Goal: Task Accomplishment & Management: Use online tool/utility

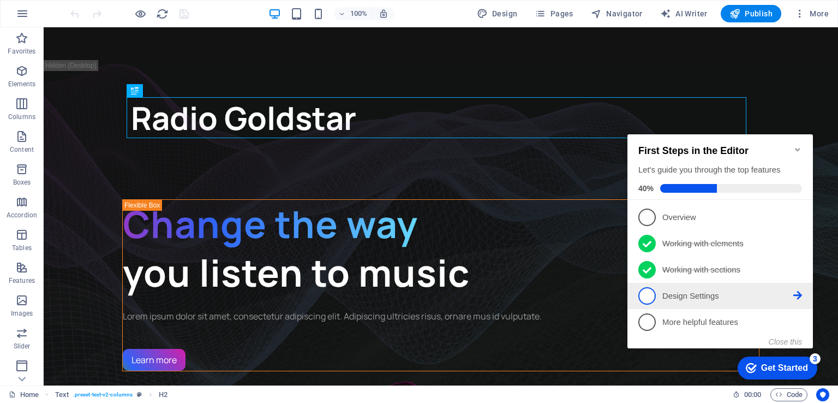
click at [683, 295] on p "Design Settings - incomplete" at bounding box center [728, 295] width 131 height 11
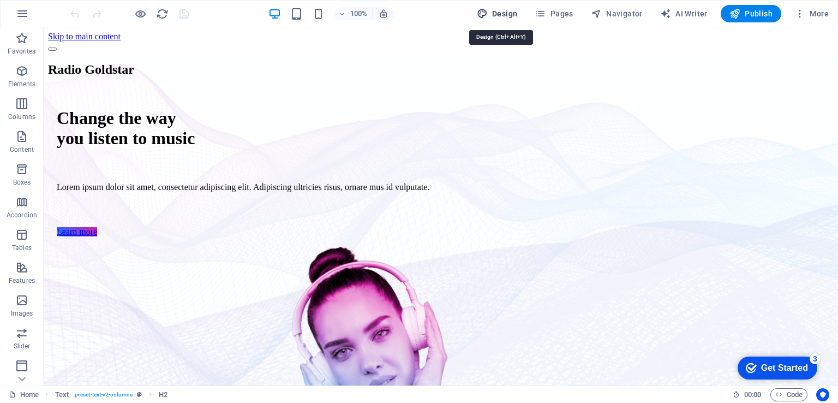
select select "px"
select select "400"
select select "px"
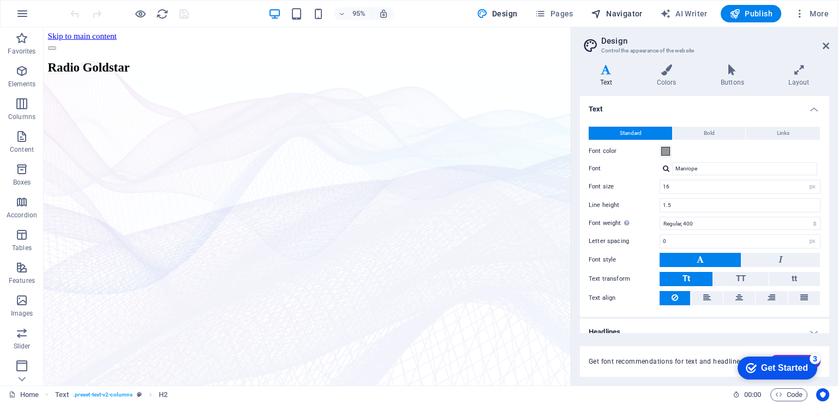
click at [0, 0] on span "Navigator" at bounding box center [0, 0] width 0 height 0
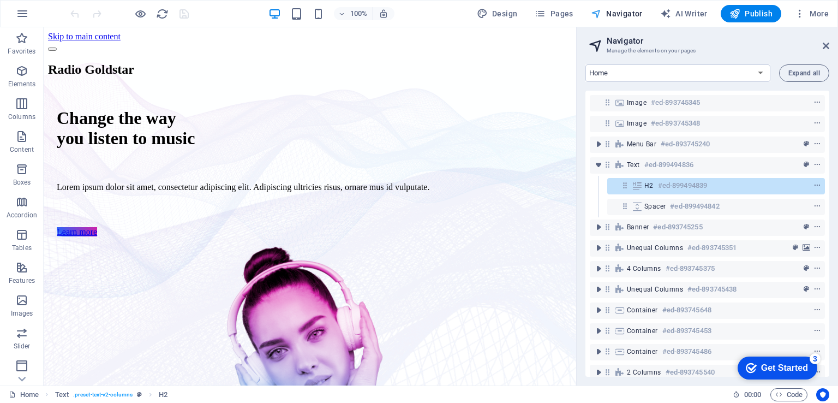
click at [0, 0] on span "Navigator" at bounding box center [0, 0] width 0 height 0
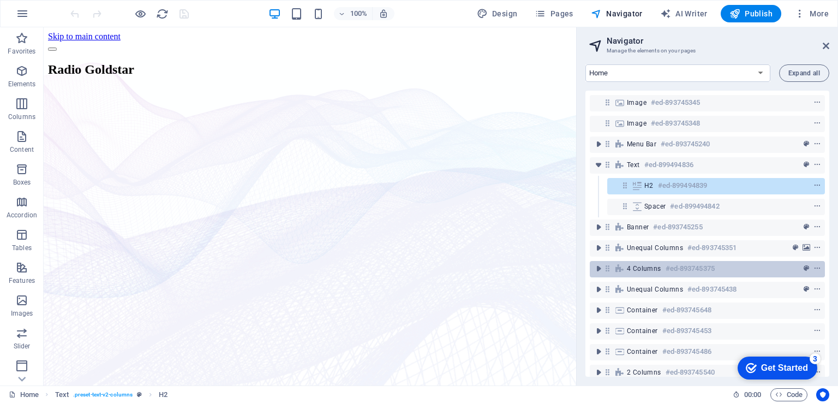
click at [659, 266] on span "4 columns" at bounding box center [644, 268] width 34 height 9
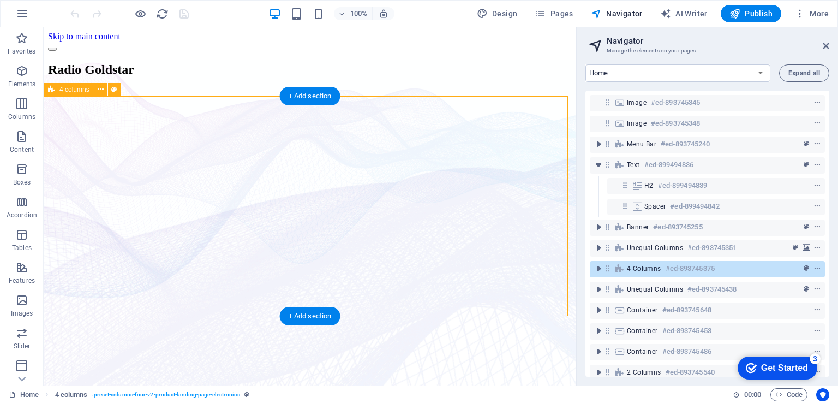
scroll to position [699, 0]
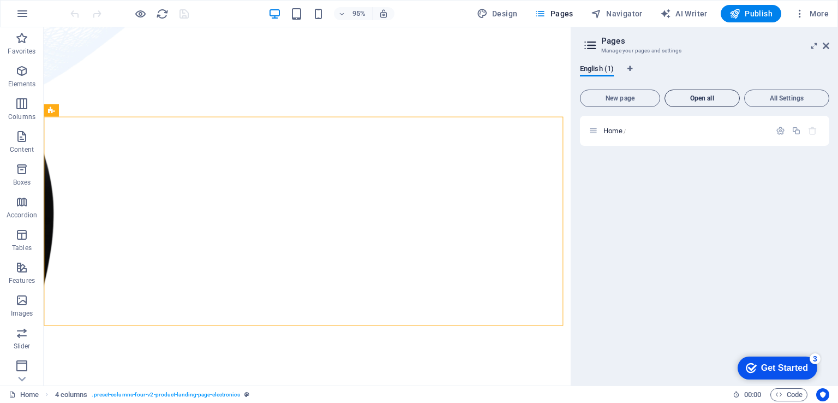
click at [692, 102] on span "Open all" at bounding box center [702, 98] width 65 height 7
click at [785, 99] on span "All Settings" at bounding box center [786, 98] width 75 height 7
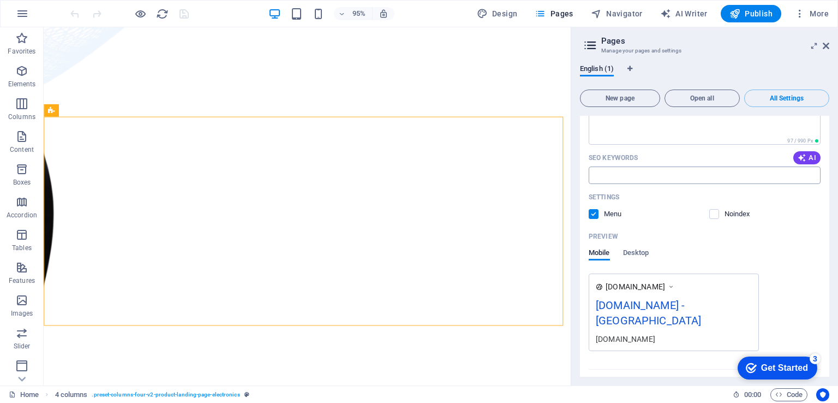
scroll to position [180, 0]
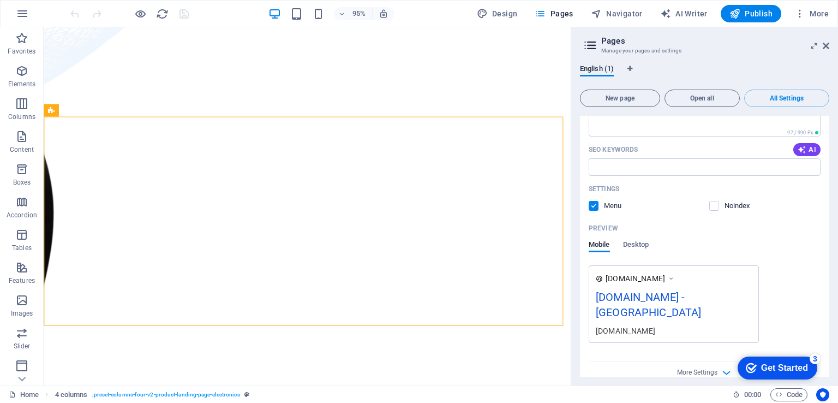
click at [665, 294] on div "[DOMAIN_NAME] - [GEOGRAPHIC_DATA]" at bounding box center [674, 307] width 156 height 37
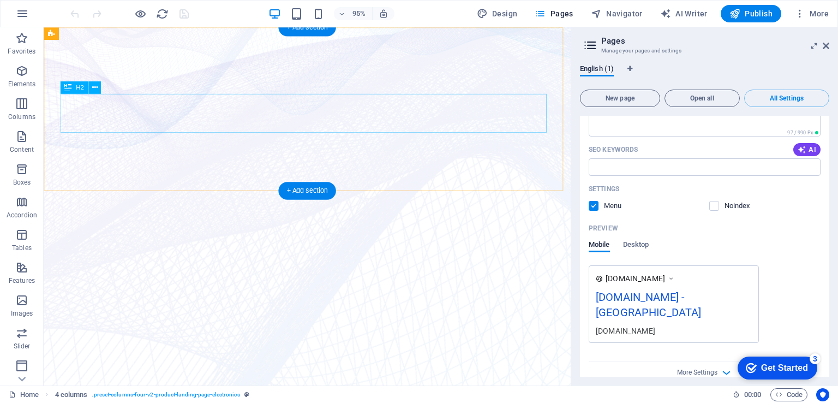
scroll to position [0, 0]
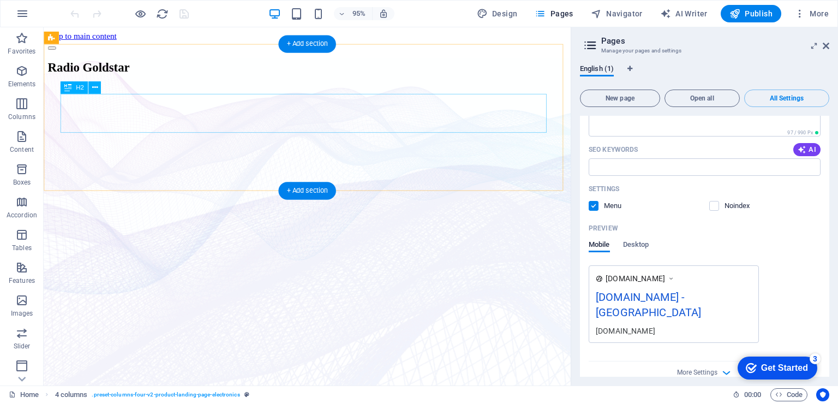
click at [264, 77] on div "Radio Goldstar" at bounding box center [321, 69] width 546 height 15
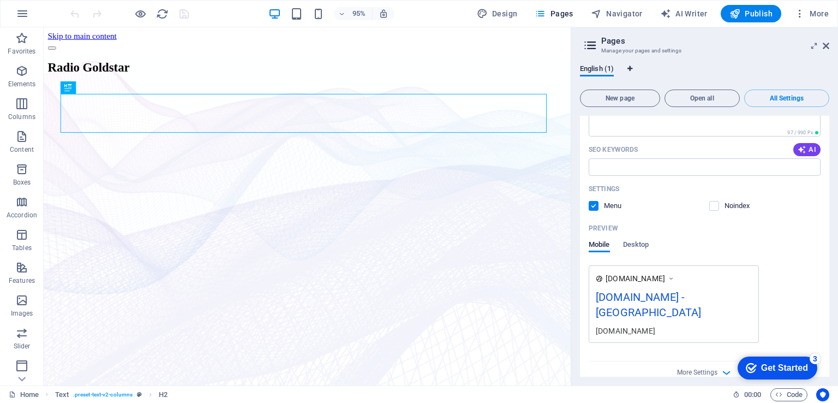
click at [630, 69] on icon "Language Tabs" at bounding box center [630, 68] width 5 height 7
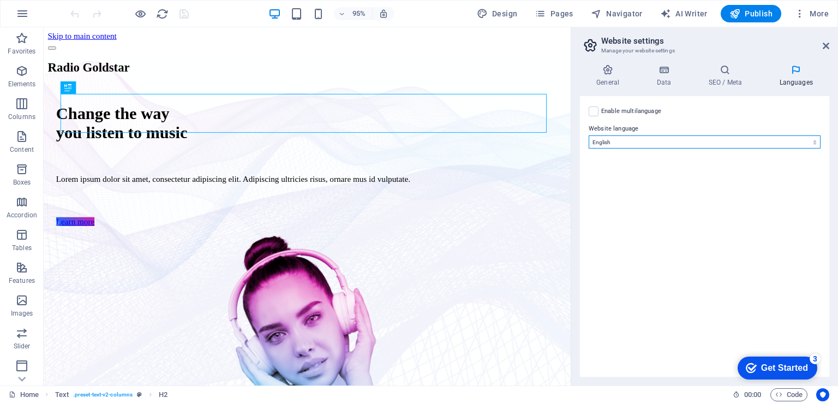
click at [626, 141] on select "Abkhazian Afar Afrikaans Akan Albanian Amharic Arabic Aragonese Armenian Assame…" at bounding box center [705, 141] width 232 height 13
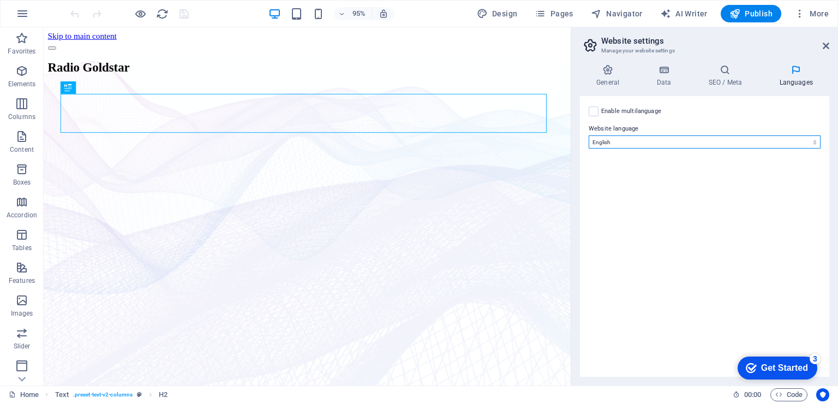
select select "39"
click at [589, 135] on select "Abkhazian Afar Afrikaans Akan Albanian Amharic Arabic Aragonese Armenian Assame…" at bounding box center [705, 141] width 232 height 13
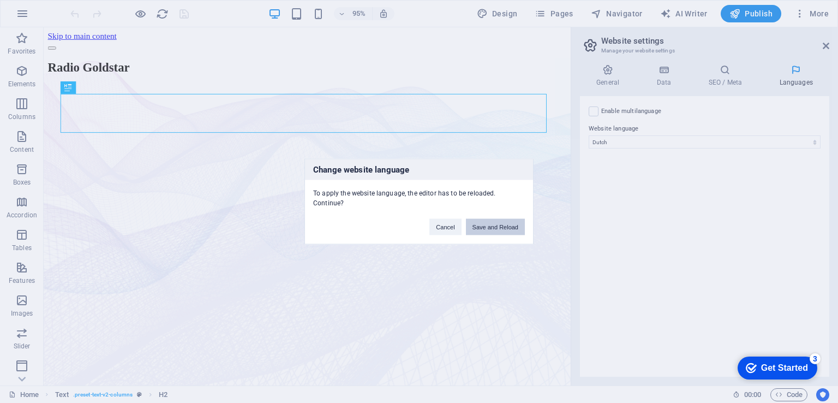
click at [485, 223] on button "Save and Reload" at bounding box center [495, 227] width 59 height 16
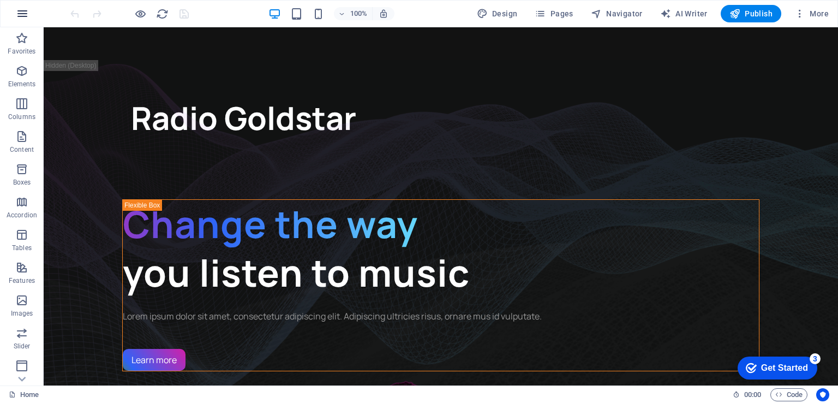
click at [20, 13] on icon "button" at bounding box center [22, 13] width 13 height 13
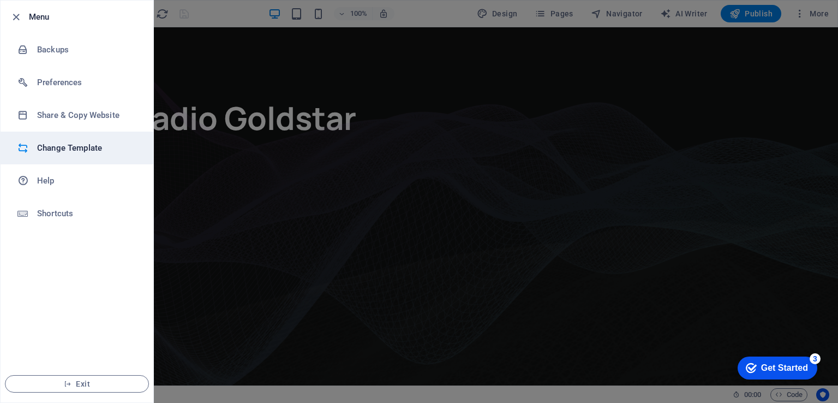
click at [0, 0] on h6 "Change Template" at bounding box center [0, 0] width 0 height 0
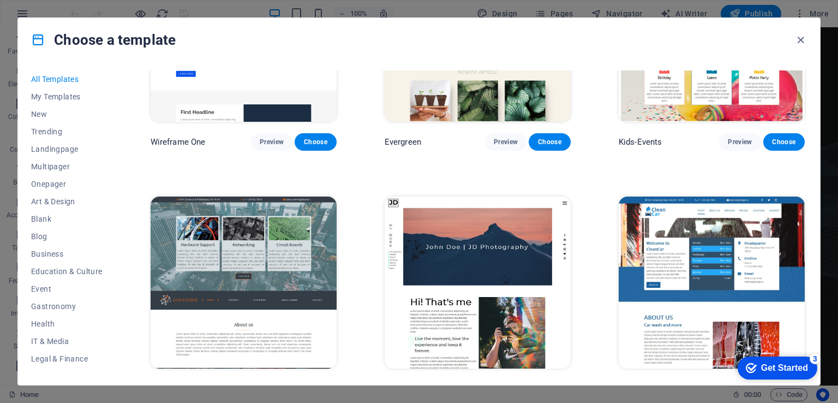
scroll to position [4312, 0]
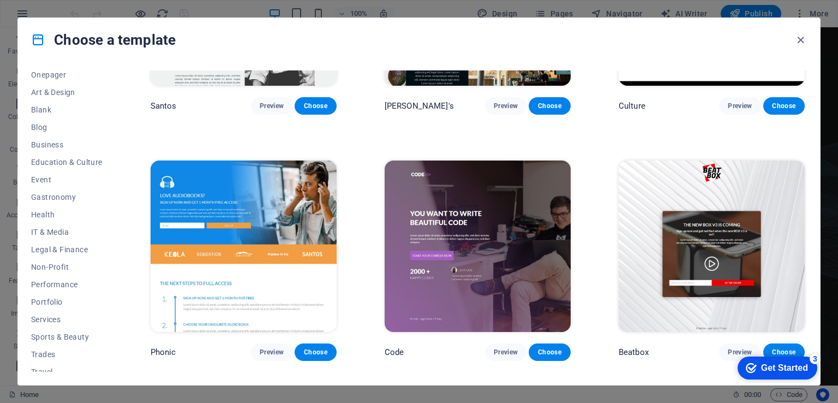
scroll to position [11244, 0]
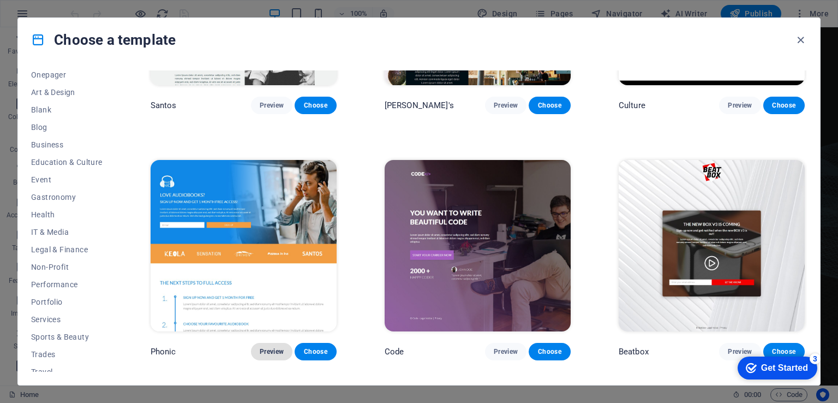
click at [273, 347] on span "Preview" at bounding box center [272, 351] width 24 height 9
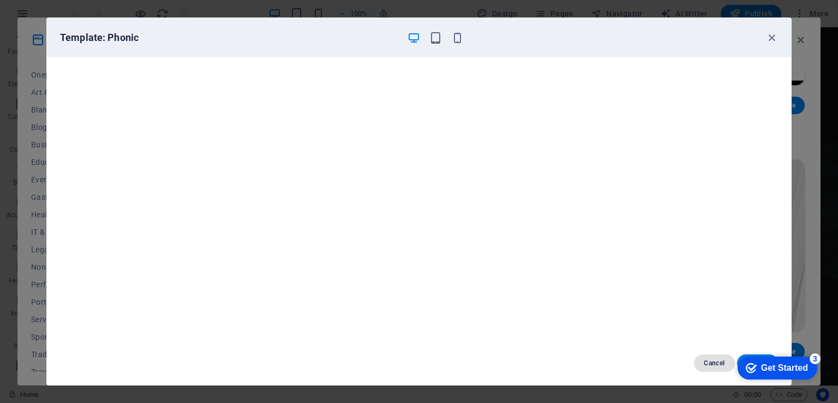
click at [714, 362] on span "Cancel" at bounding box center [714, 363] width 23 height 9
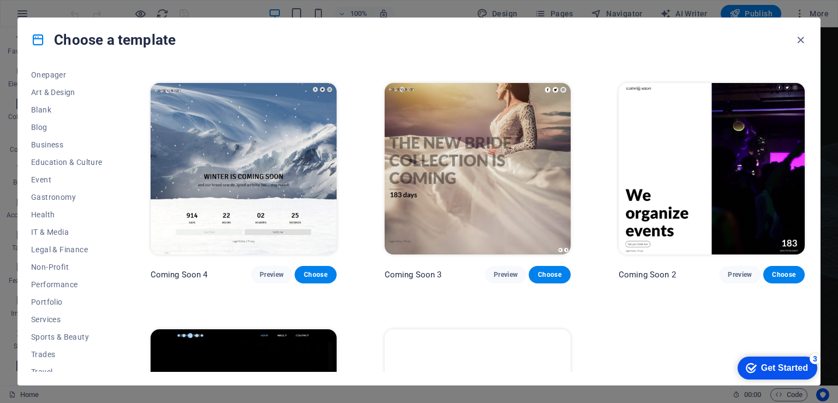
scroll to position [13146, 0]
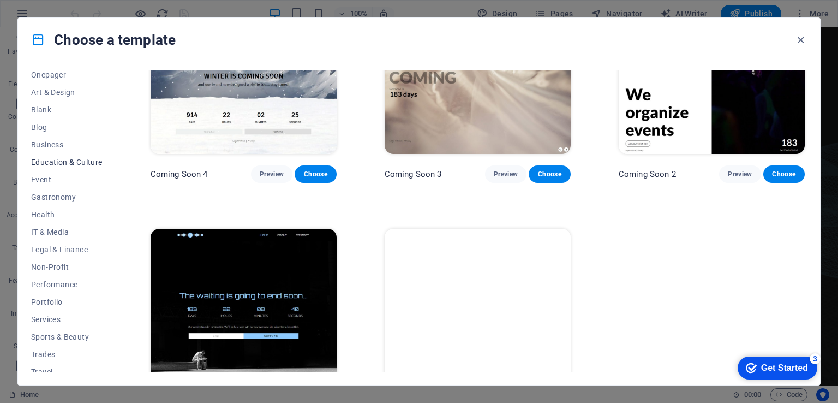
click at [55, 162] on span "Education & Culture" at bounding box center [67, 162] width 72 height 9
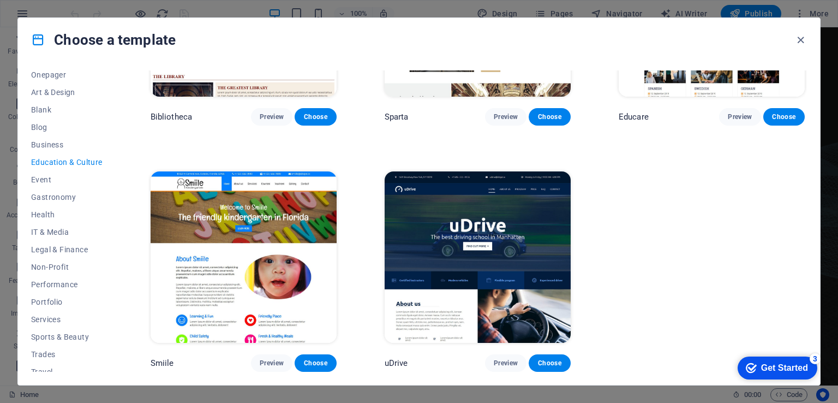
scroll to position [391, 0]
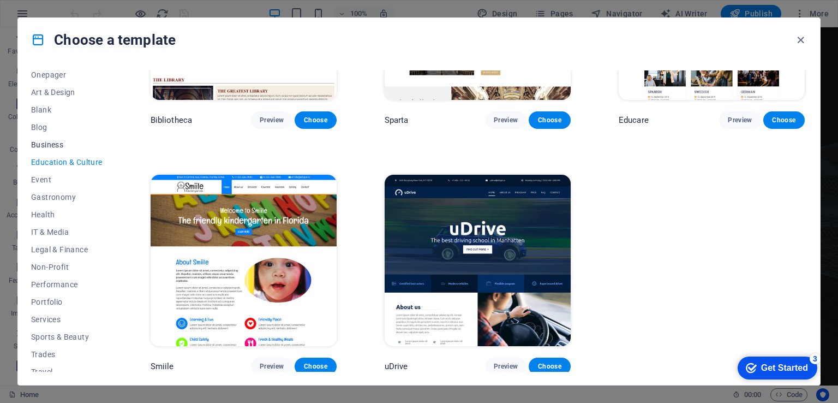
click at [49, 147] on span "Business" at bounding box center [67, 144] width 72 height 9
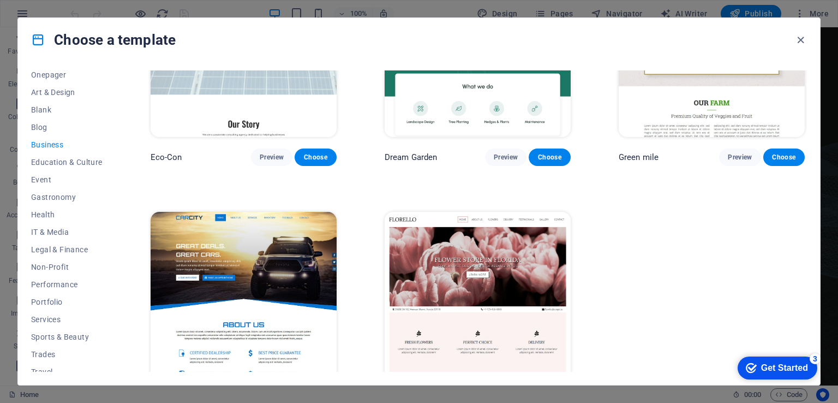
scroll to position [91, 0]
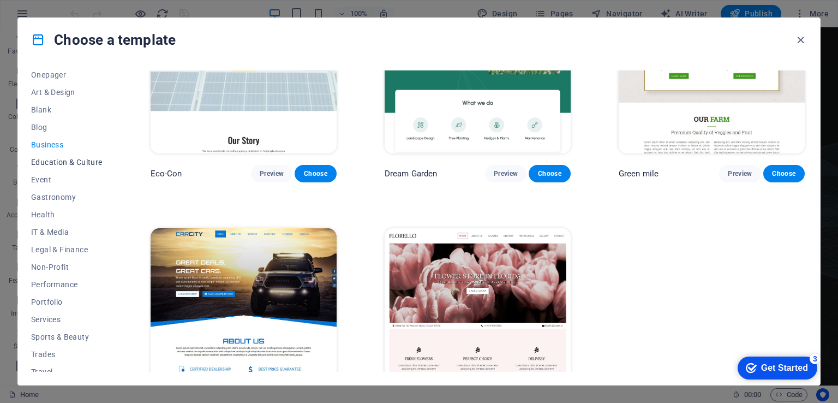
click at [80, 164] on span "Education & Culture" at bounding box center [67, 162] width 72 height 9
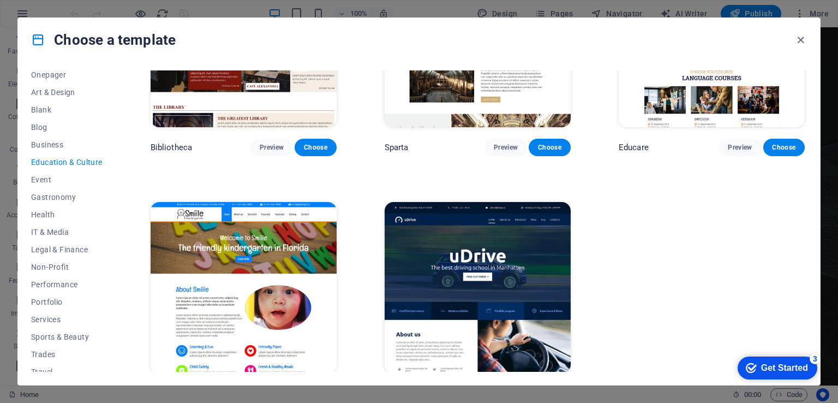
scroll to position [391, 0]
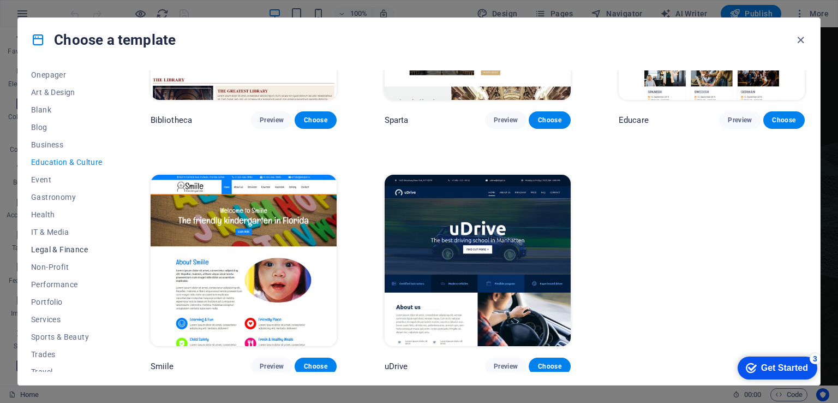
click at [63, 251] on span "Legal & Finance" at bounding box center [67, 249] width 72 height 9
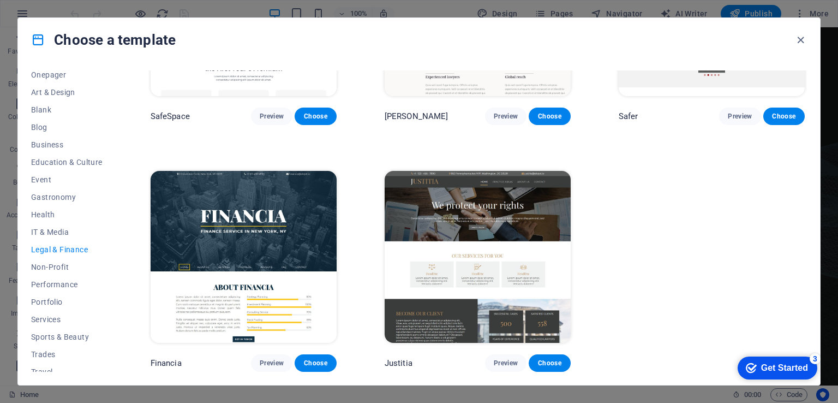
scroll to position [0, 0]
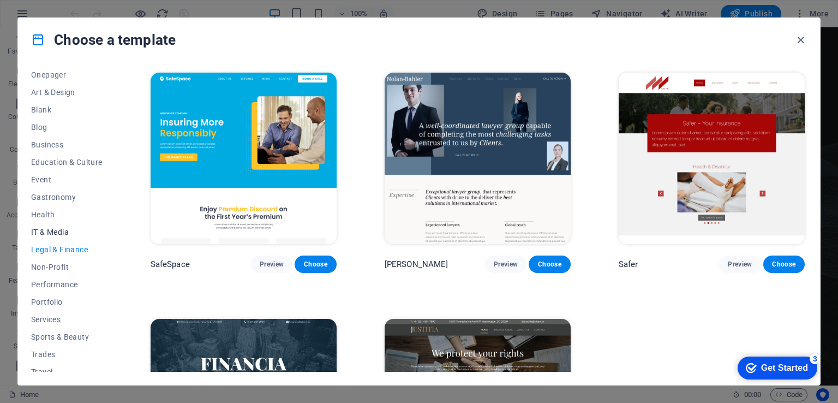
click at [48, 234] on span "IT & Media" at bounding box center [67, 232] width 72 height 9
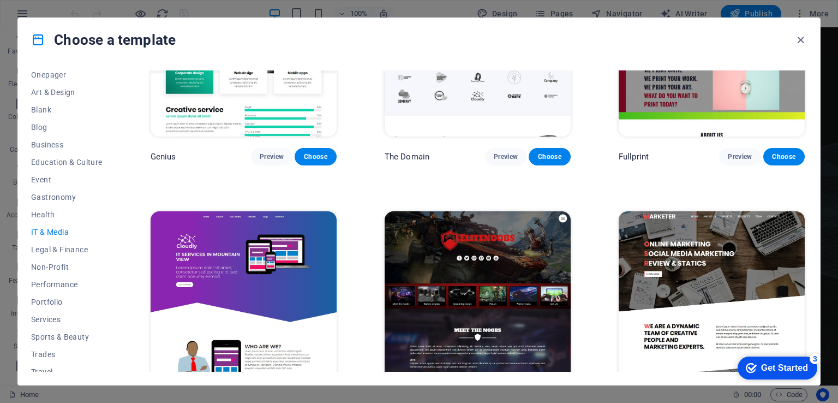
scroll to position [636, 0]
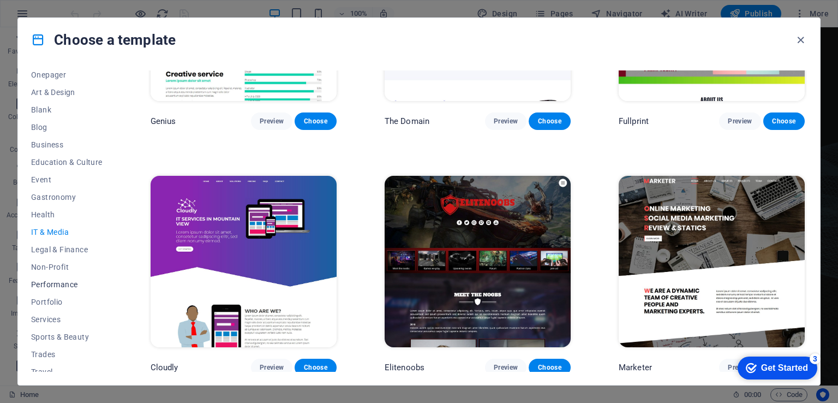
click at [65, 284] on span "Performance" at bounding box center [67, 284] width 72 height 9
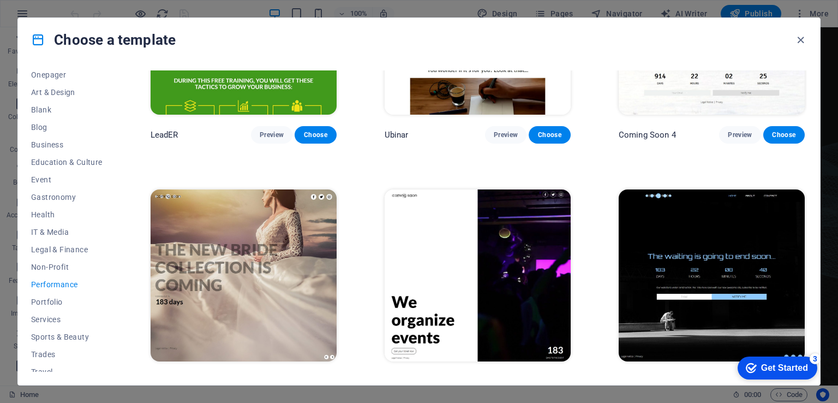
scroll to position [1127, 0]
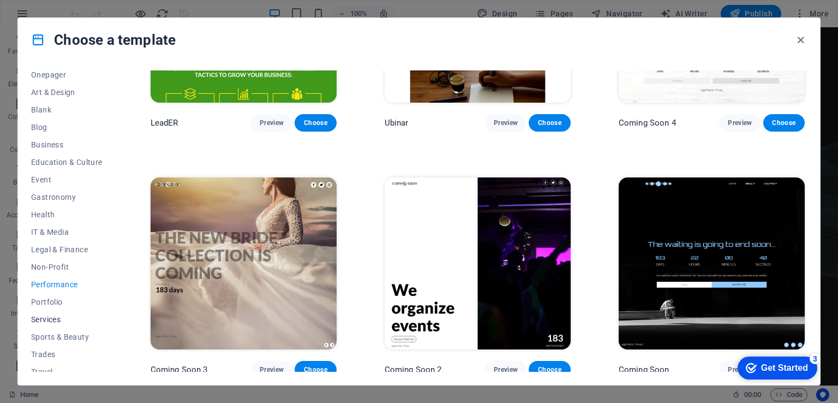
click at [57, 320] on span "Services" at bounding box center [67, 319] width 72 height 9
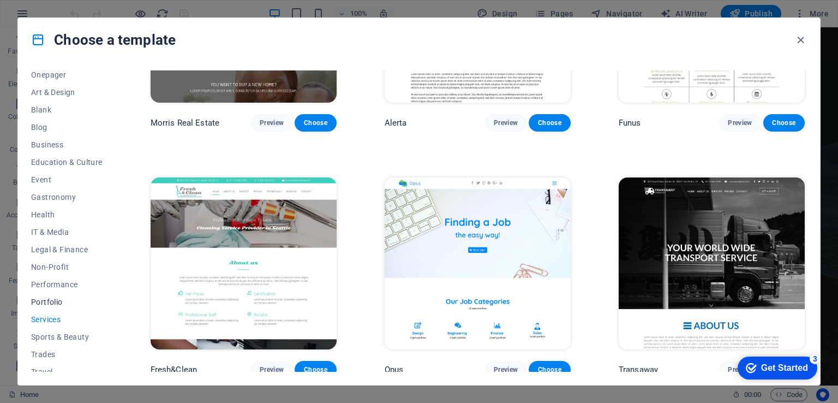
scroll to position [135, 0]
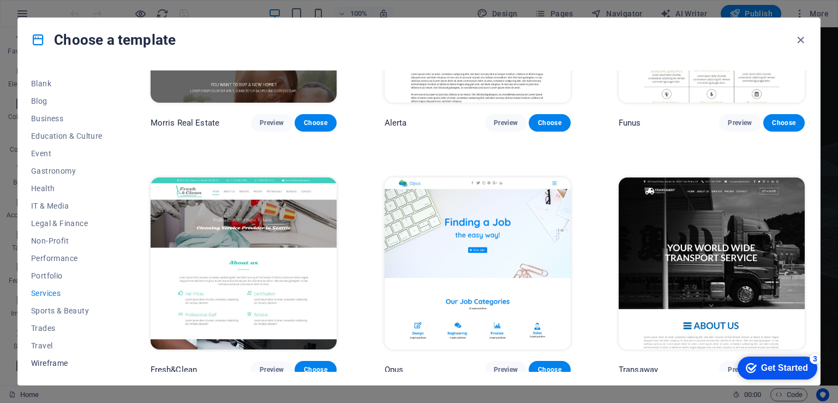
click at [55, 362] on span "Wireframe" at bounding box center [67, 363] width 72 height 9
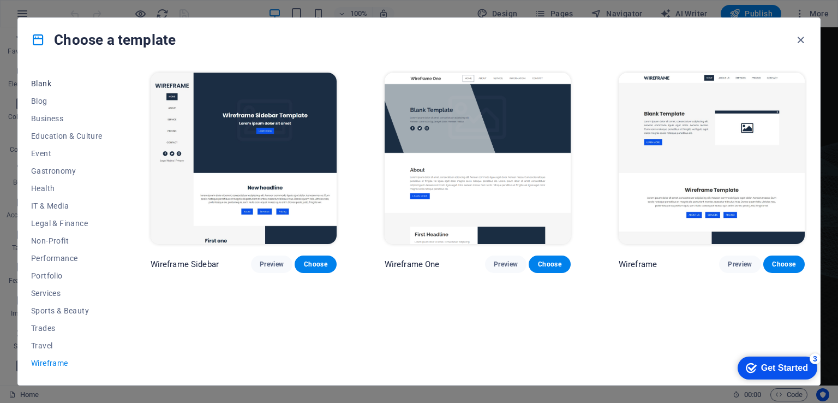
click at [44, 86] on span "Blank" at bounding box center [67, 83] width 72 height 9
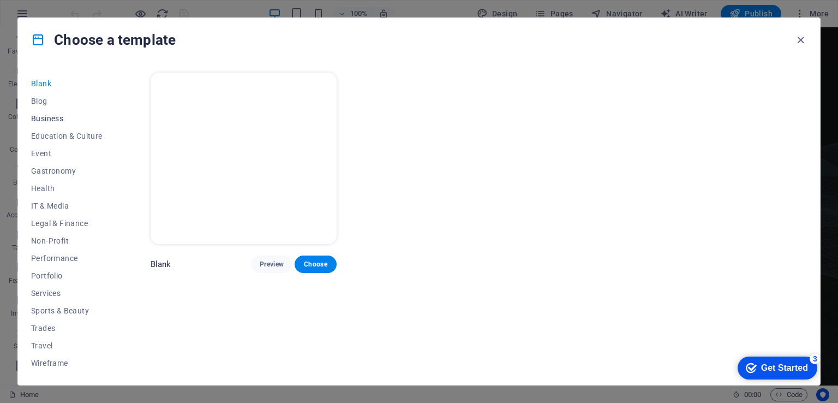
click at [43, 116] on span "Business" at bounding box center [67, 118] width 72 height 9
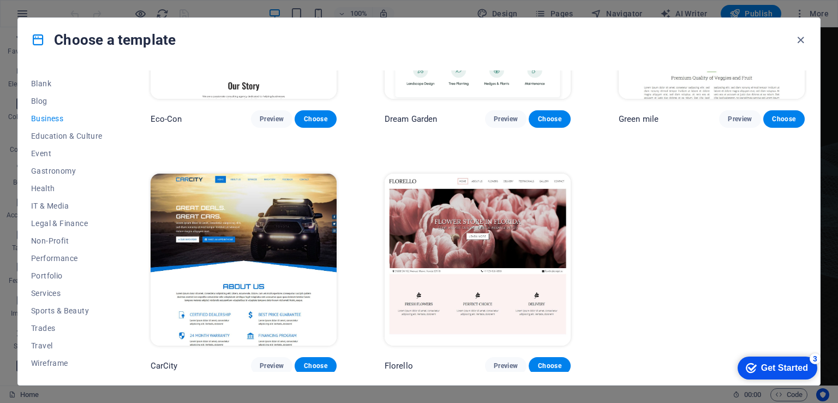
scroll to position [91, 0]
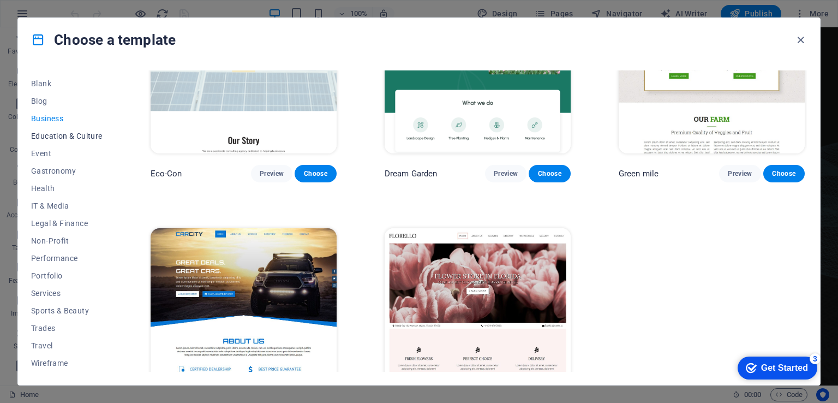
click at [74, 133] on span "Education & Culture" at bounding box center [67, 136] width 72 height 9
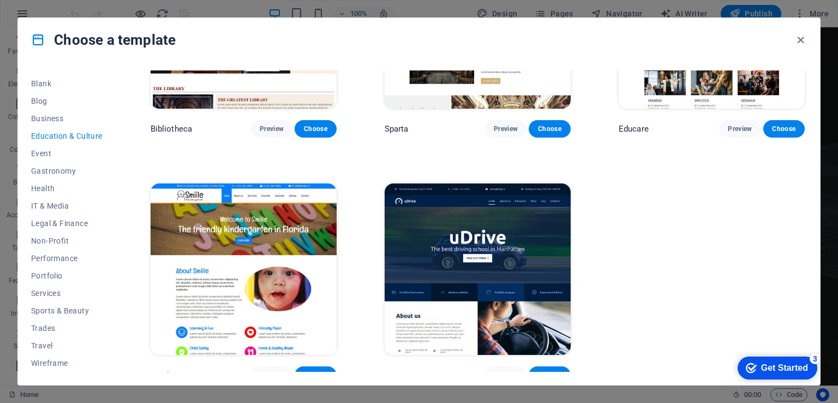
scroll to position [391, 0]
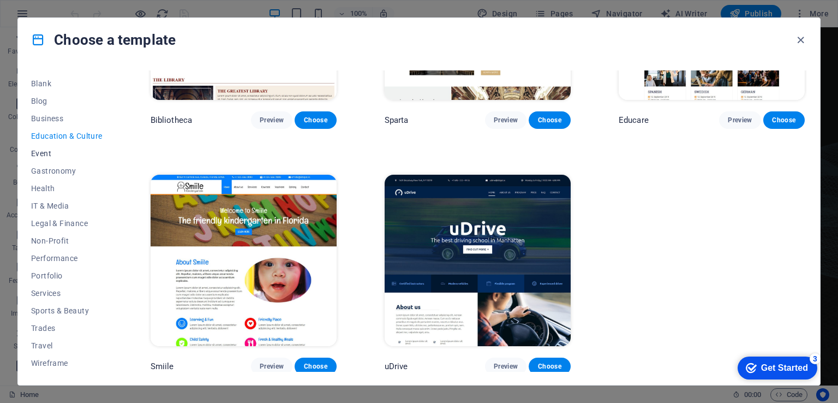
click at [49, 153] on span "Event" at bounding box center [67, 153] width 72 height 9
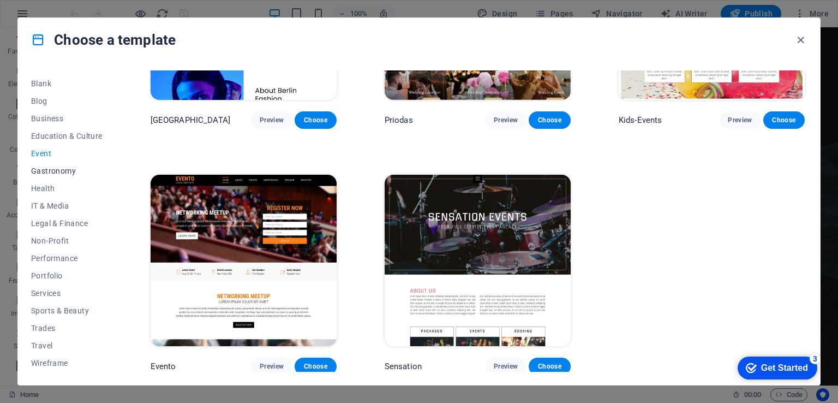
click at [43, 172] on span "Gastronomy" at bounding box center [67, 170] width 72 height 9
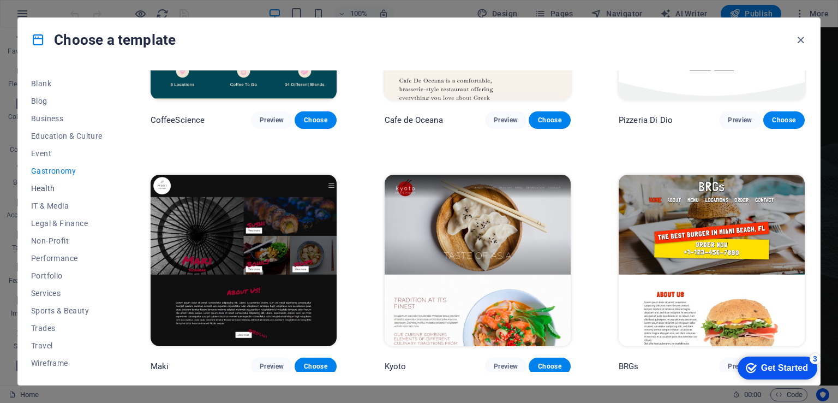
click at [43, 184] on span "Health" at bounding box center [67, 188] width 72 height 9
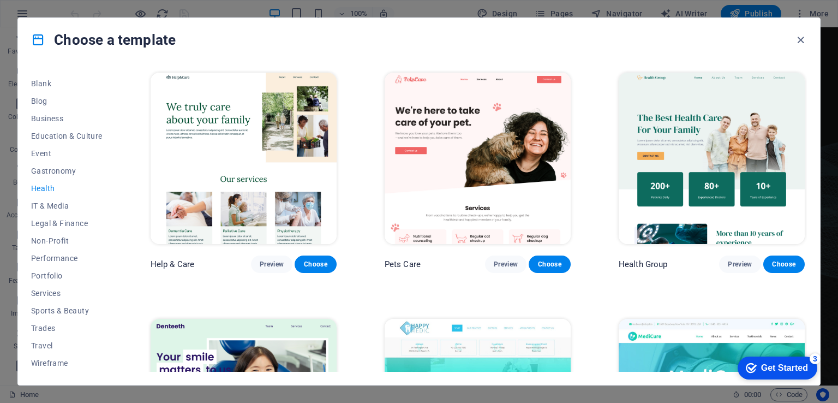
click at [43, 184] on span "Health" at bounding box center [67, 188] width 72 height 9
click at [47, 203] on span "IT & Media" at bounding box center [67, 205] width 72 height 9
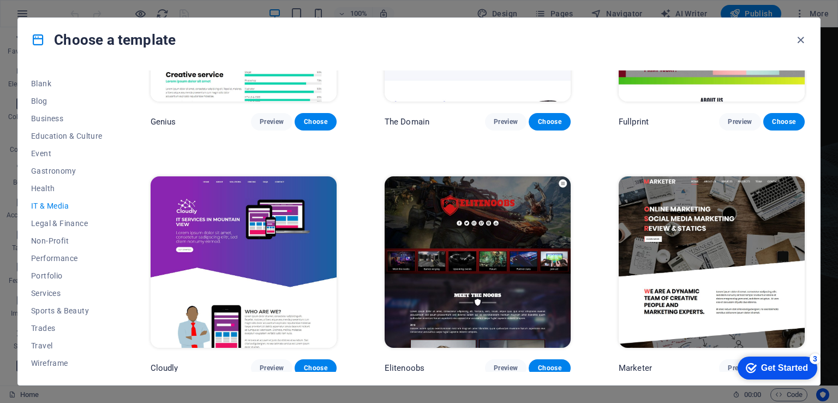
scroll to position [636, 0]
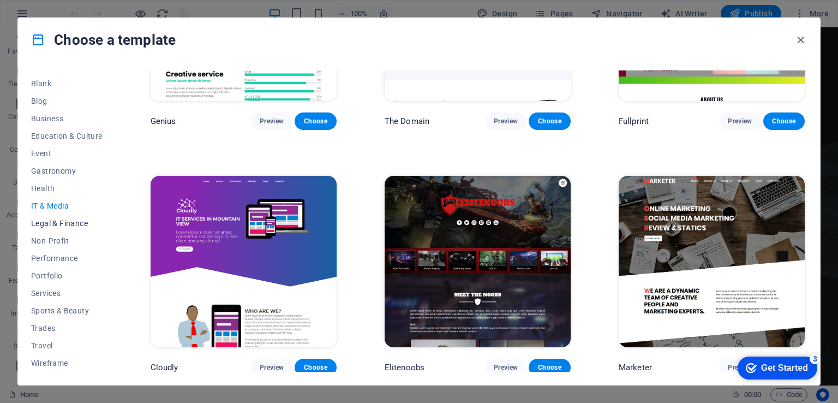
click at [52, 225] on span "Legal & Finance" at bounding box center [67, 223] width 72 height 9
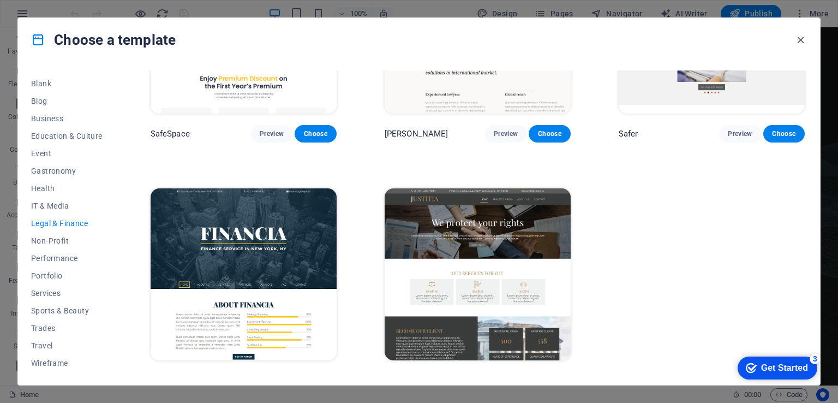
scroll to position [145, 0]
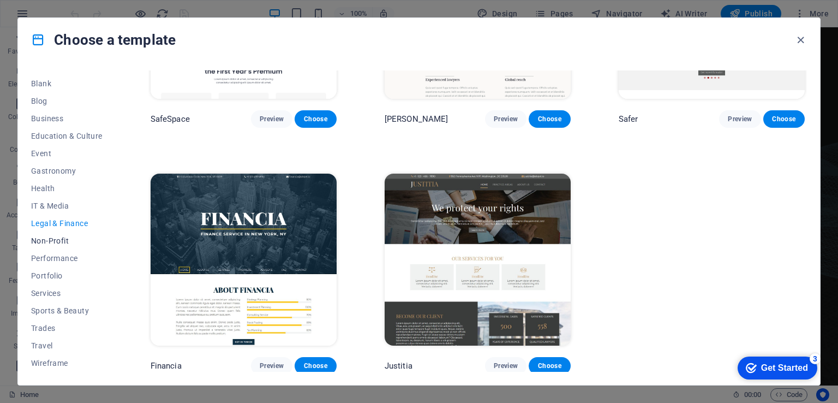
click at [52, 239] on span "Non-Profit" at bounding box center [67, 240] width 72 height 9
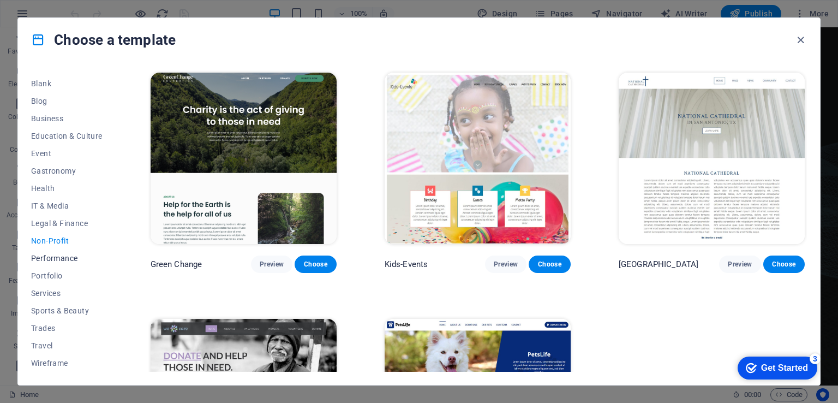
click at [65, 256] on span "Performance" at bounding box center [67, 258] width 72 height 9
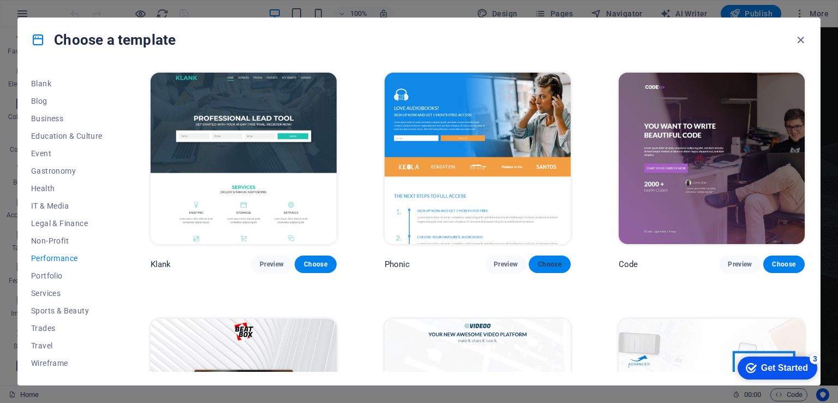
click at [544, 268] on button "Choose" at bounding box center [549, 263] width 41 height 17
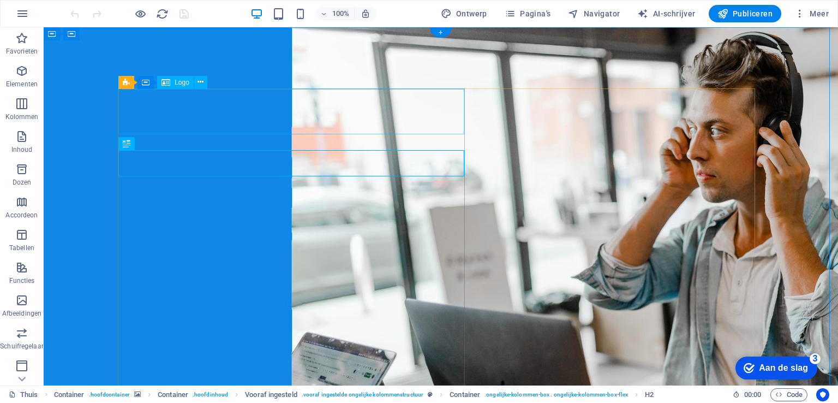
select select "px"
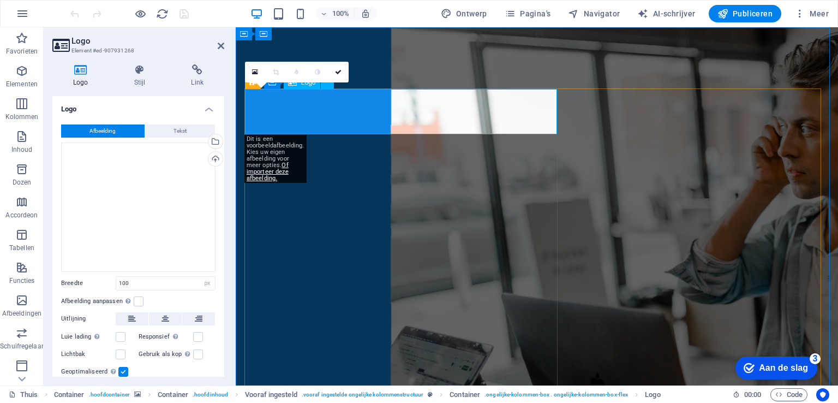
click at [255, 72] on icon at bounding box center [255, 72] width 6 height 8
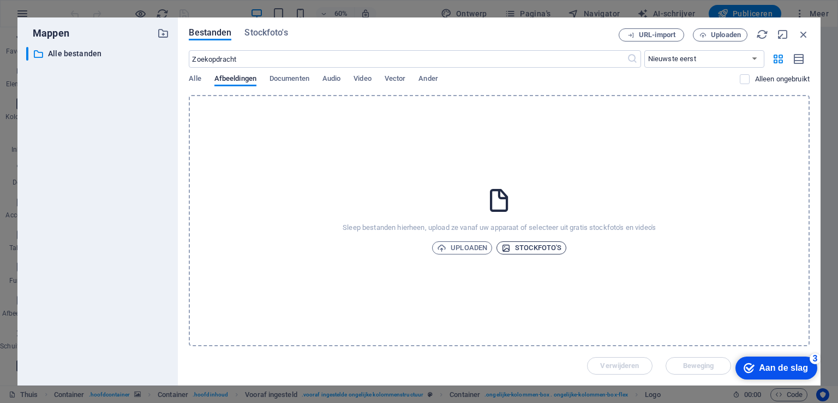
click at [508, 249] on icon "button" at bounding box center [506, 247] width 9 height 9
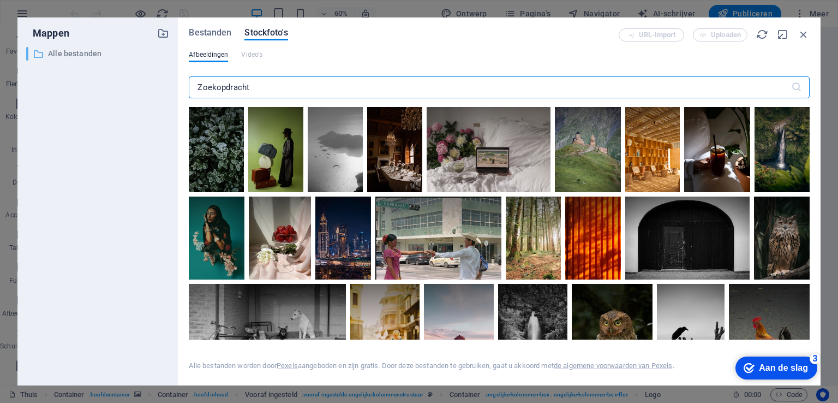
click at [85, 50] on font "Alle bestanden" at bounding box center [74, 53] width 53 height 9
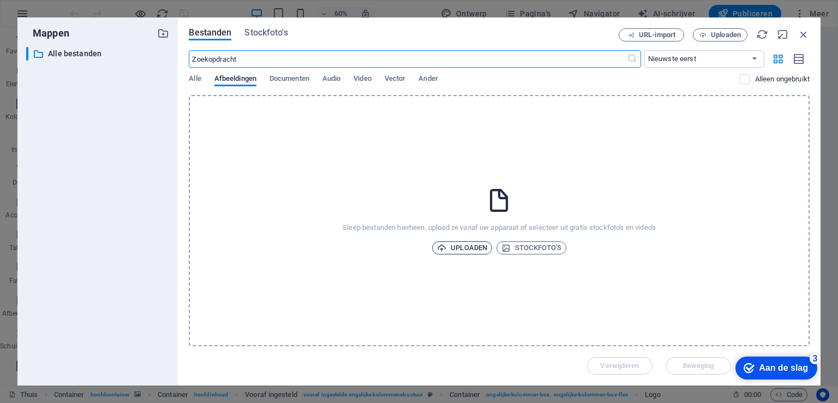
click at [441, 249] on icon "button" at bounding box center [441, 247] width 9 height 9
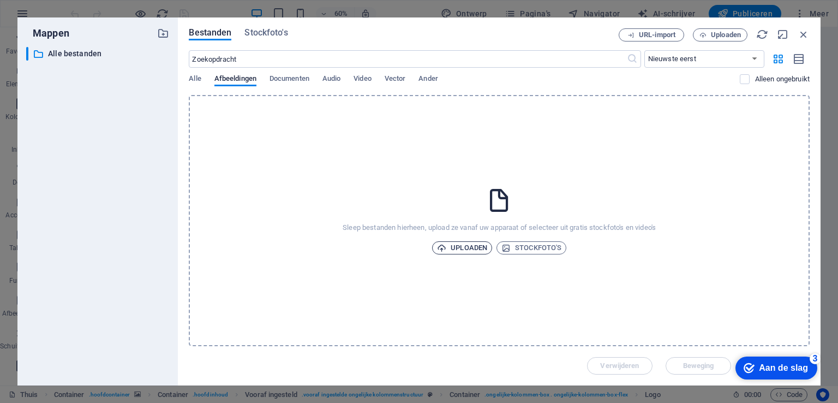
click at [472, 251] on font "Uploaden" at bounding box center [469, 247] width 37 height 8
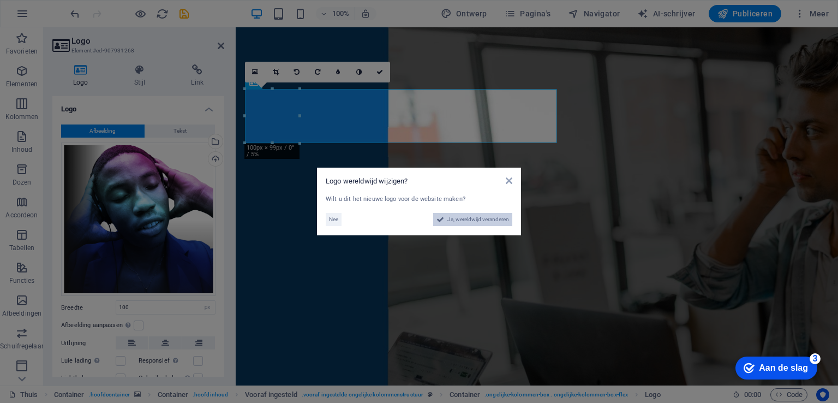
drag, startPoint x: 455, startPoint y: 222, endPoint x: 364, endPoint y: 324, distance: 136.9
click at [455, 222] on font "Ja, wereldwijd veranderen" at bounding box center [479, 219] width 62 height 6
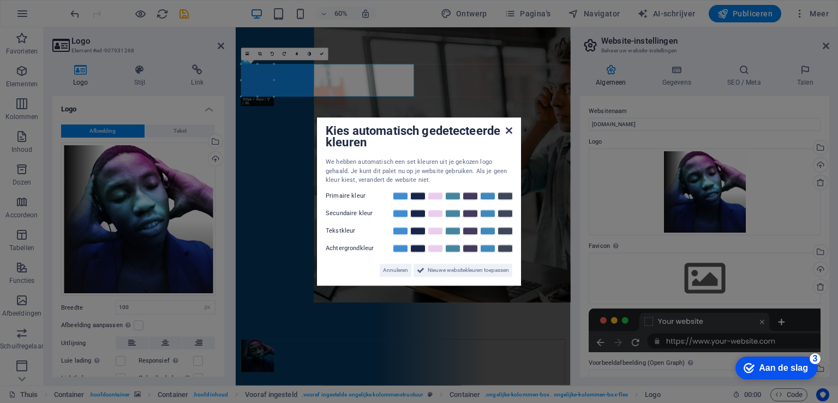
click at [508, 128] on icon at bounding box center [509, 130] width 7 height 9
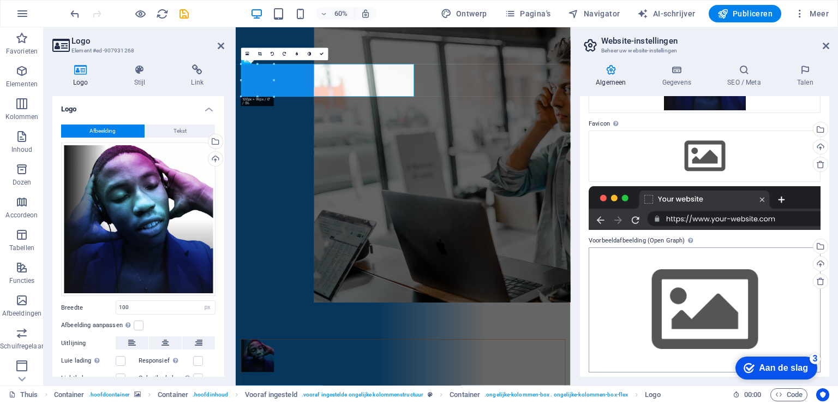
scroll to position [127, 0]
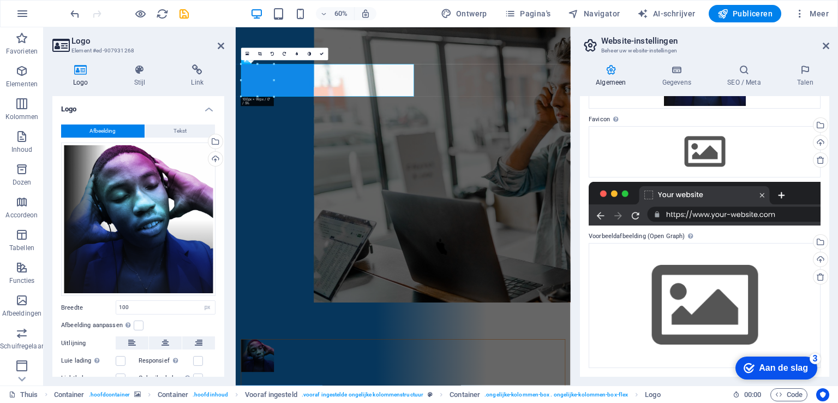
click at [761, 196] on div at bounding box center [705, 204] width 232 height 44
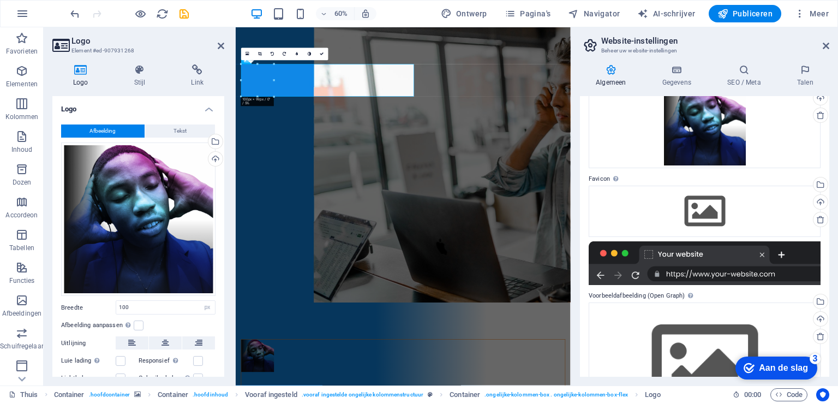
scroll to position [17, 0]
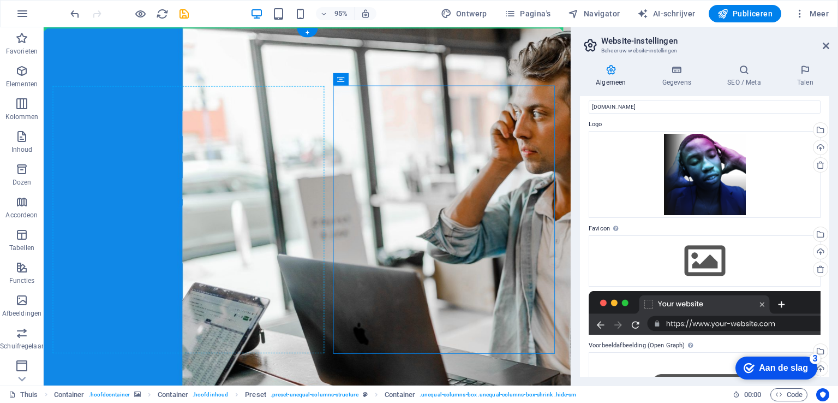
drag, startPoint x: 392, startPoint y: 112, endPoint x: 166, endPoint y: 95, distance: 226.1
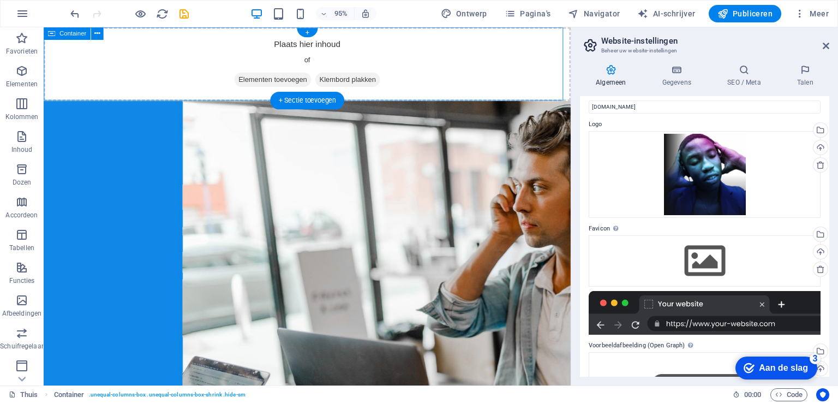
click at [280, 79] on font "Elementen toevoegen" at bounding box center [285, 82] width 72 height 8
click at [254, 80] on font "Elementen toevoegen" at bounding box center [285, 82] width 72 height 8
click at [249, 82] on icon at bounding box center [249, 82] width 0 height 0
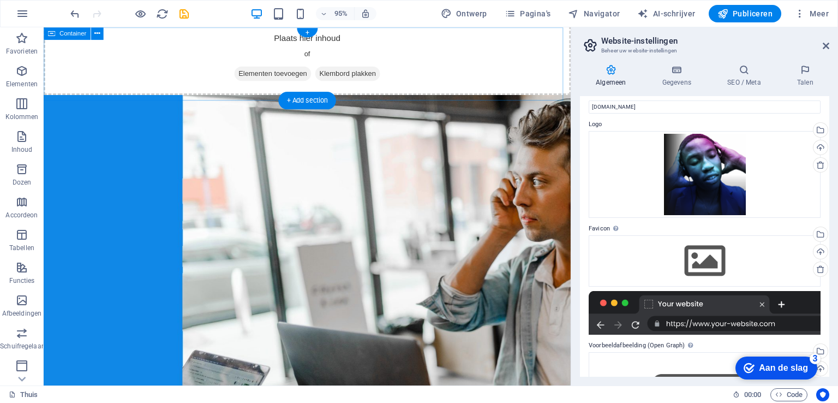
scroll to position [0, 0]
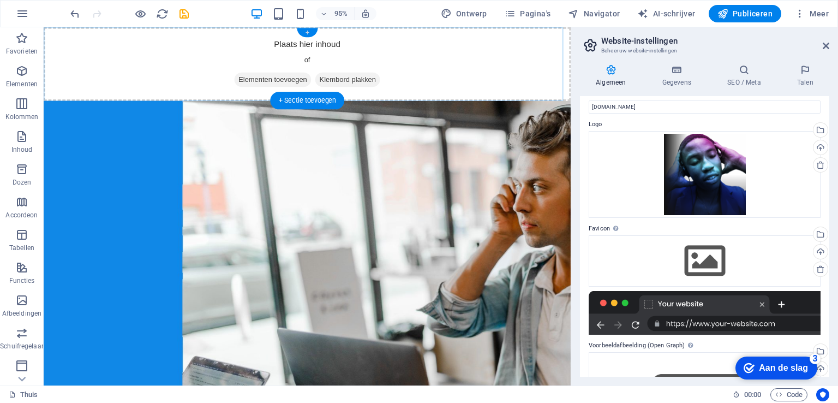
click at [303, 31] on div "+" at bounding box center [307, 32] width 20 height 9
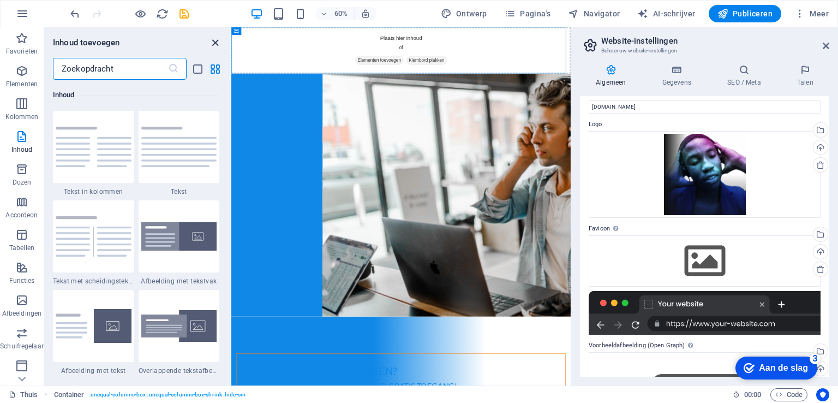
click at [212, 44] on icon "sluit paneel" at bounding box center [215, 43] width 13 height 13
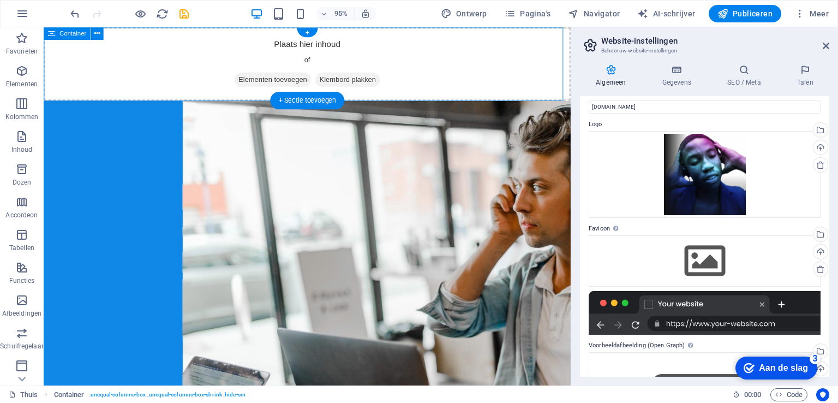
click at [270, 80] on font "Elementen toevoegen" at bounding box center [285, 82] width 72 height 8
drag, startPoint x: 321, startPoint y: 99, endPoint x: 149, endPoint y: 120, distance: 173.2
click at [321, 99] on font "+ Sectie toevoegen" at bounding box center [307, 100] width 57 height 8
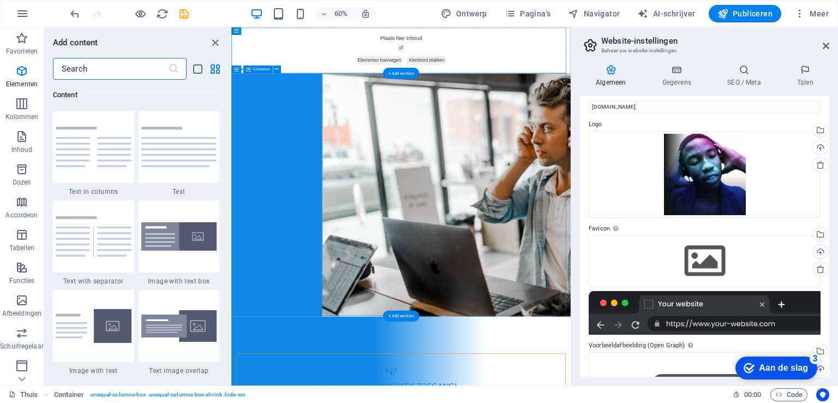
scroll to position [1910, 0]
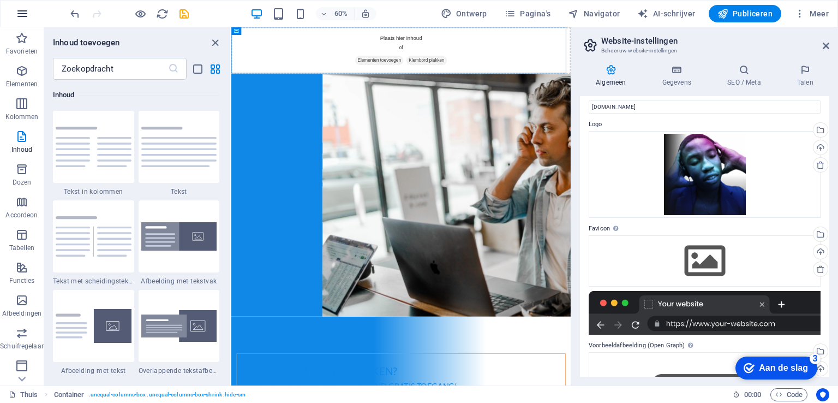
click at [26, 11] on icon "button" at bounding box center [22, 13] width 13 height 13
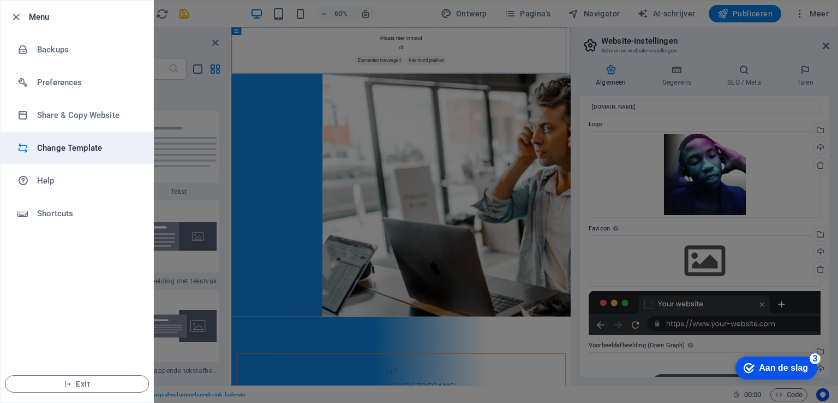
click at [88, 148] on h6 "Change Template" at bounding box center [87, 147] width 101 height 13
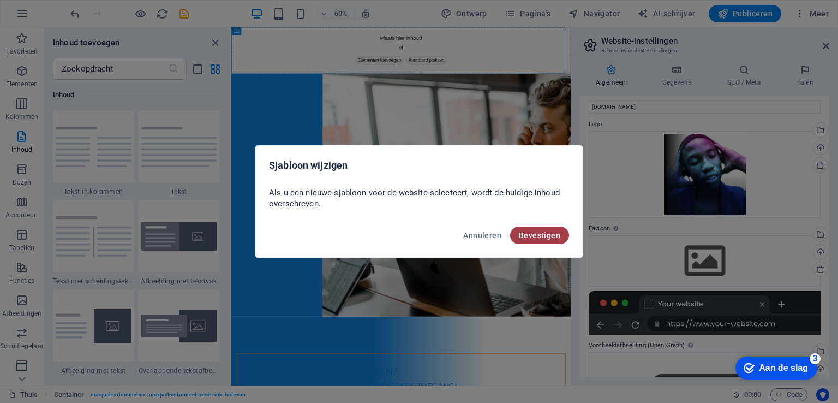
click at [517, 239] on button "Bevestigen" at bounding box center [539, 235] width 59 height 17
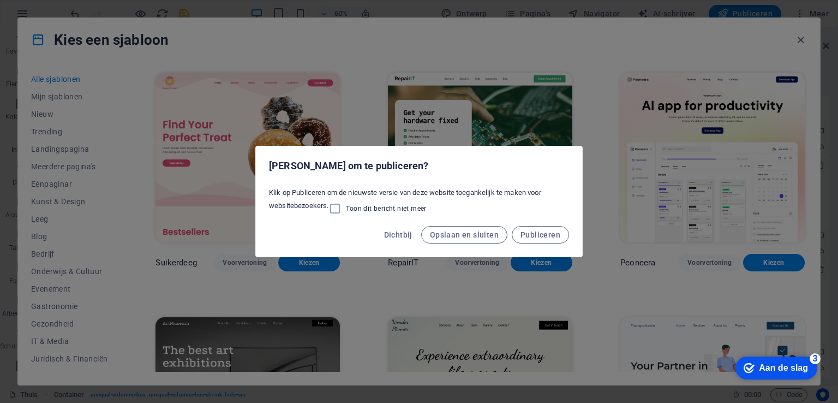
click at [325, 234] on div "Dichtbij Opslaan en sluiten Publiceren" at bounding box center [419, 237] width 326 height 37
click at [449, 237] on font "Opslaan en sluiten" at bounding box center [464, 234] width 69 height 9
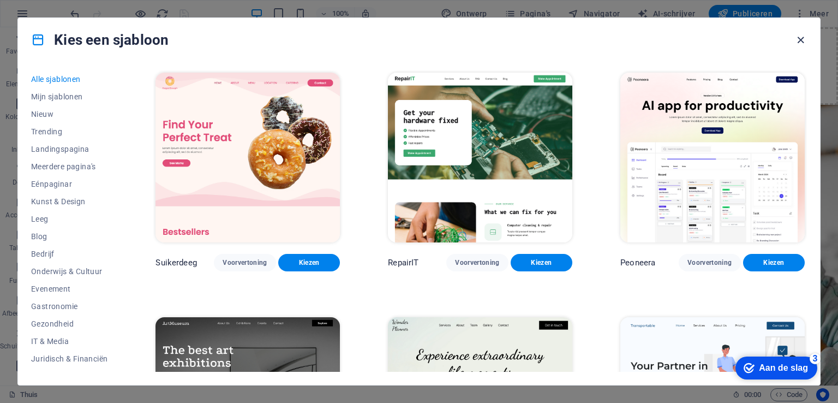
click at [798, 39] on icon "button" at bounding box center [801, 40] width 13 height 13
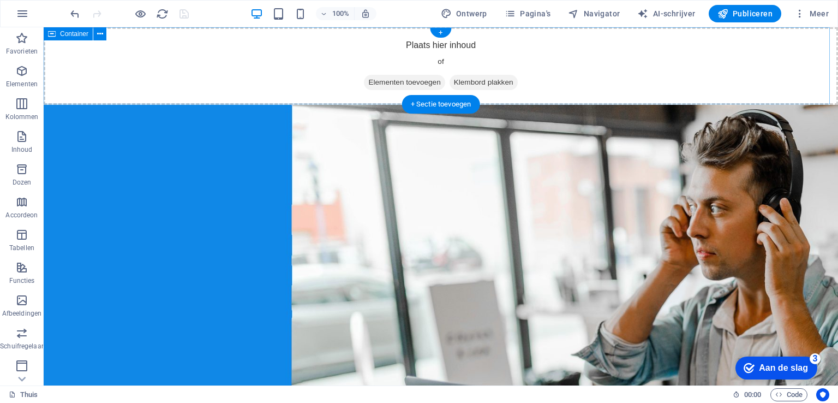
click at [418, 83] on font "Elementen toevoegen" at bounding box center [404, 82] width 72 height 8
click at [442, 32] on font "+" at bounding box center [441, 32] width 4 height 8
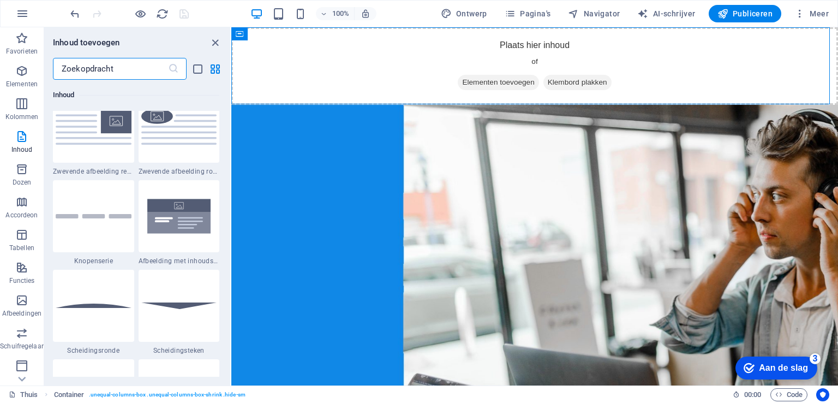
scroll to position [2510, 0]
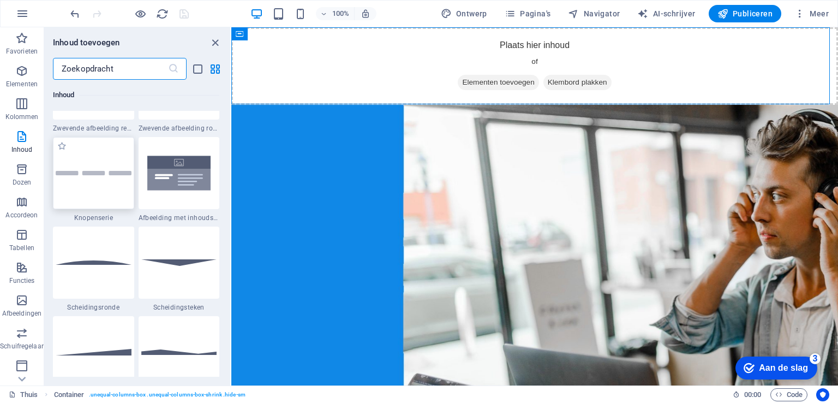
click at [96, 169] on div at bounding box center [93, 173] width 81 height 72
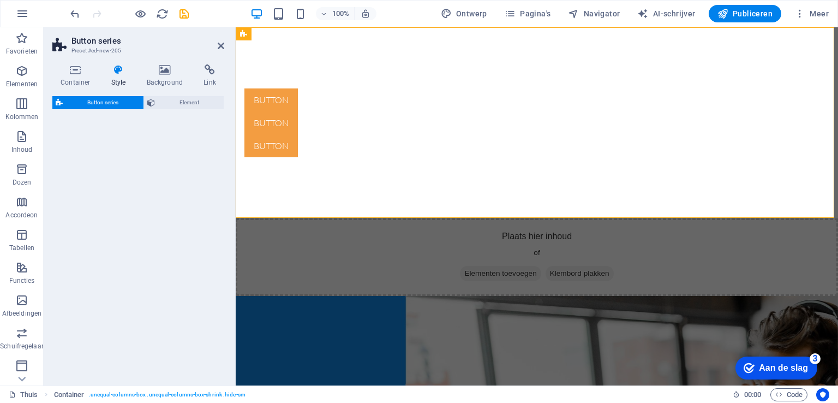
select select "rem"
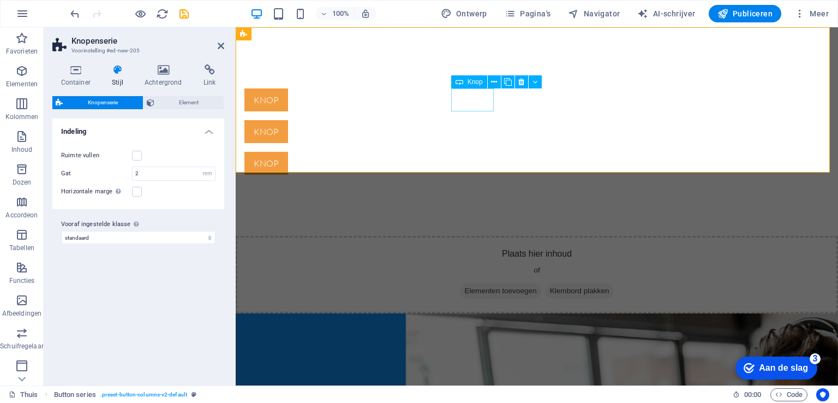
click at [458, 101] on div "Knop" at bounding box center [537, 99] width 585 height 23
click at [528, 120] on div "Knop" at bounding box center [537, 131] width 585 height 23
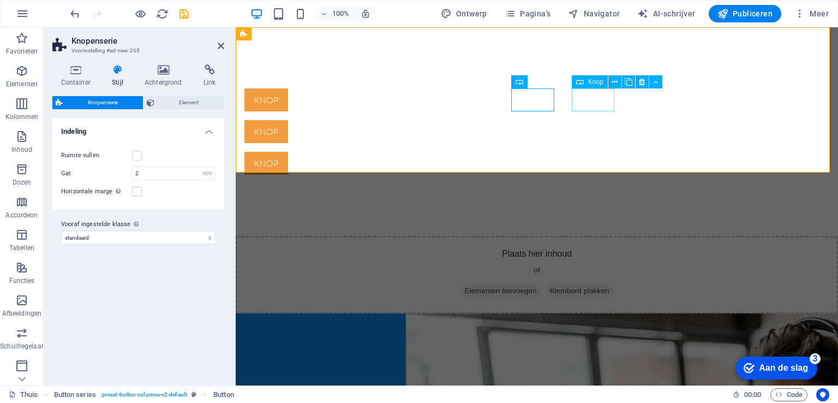
click at [594, 152] on div "Knop" at bounding box center [537, 163] width 585 height 23
click at [654, 81] on icon at bounding box center [655, 81] width 5 height 11
click at [591, 152] on div "Knop" at bounding box center [537, 163] width 585 height 23
click at [627, 81] on icon at bounding box center [629, 81] width 8 height 11
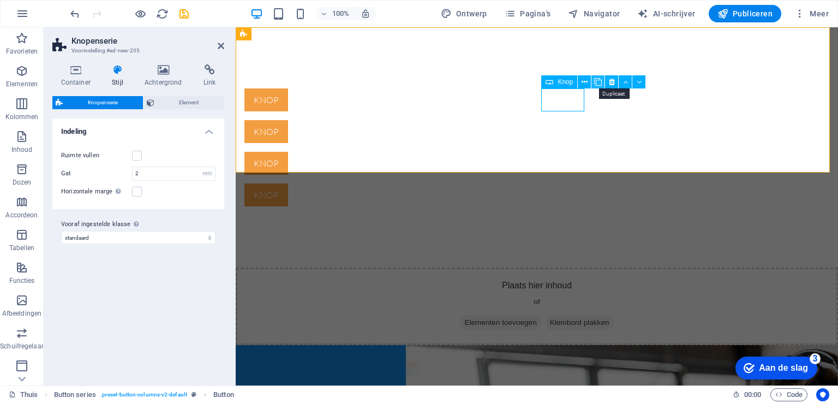
click at [599, 81] on icon at bounding box center [598, 81] width 8 height 11
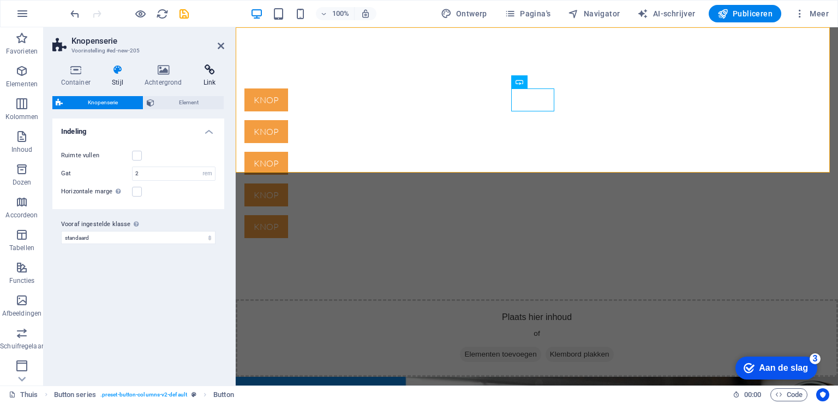
click at [199, 86] on h4 "Link" at bounding box center [209, 75] width 29 height 23
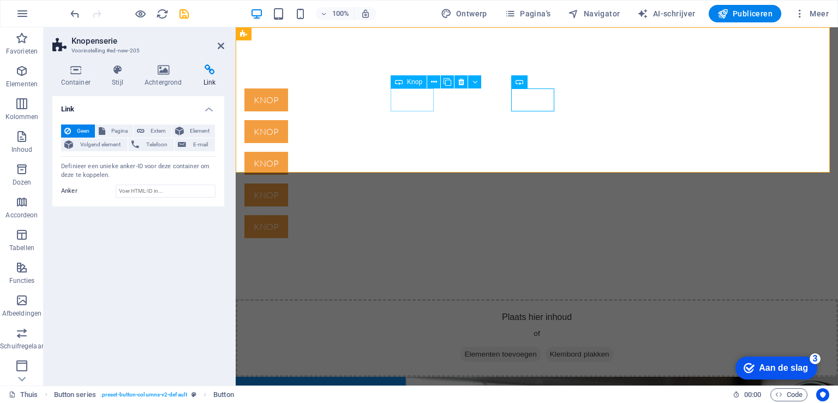
click at [411, 101] on div "Knop" at bounding box center [537, 99] width 585 height 23
click at [431, 82] on icon at bounding box center [434, 81] width 6 height 11
click at [471, 82] on button at bounding box center [474, 81] width 13 height 13
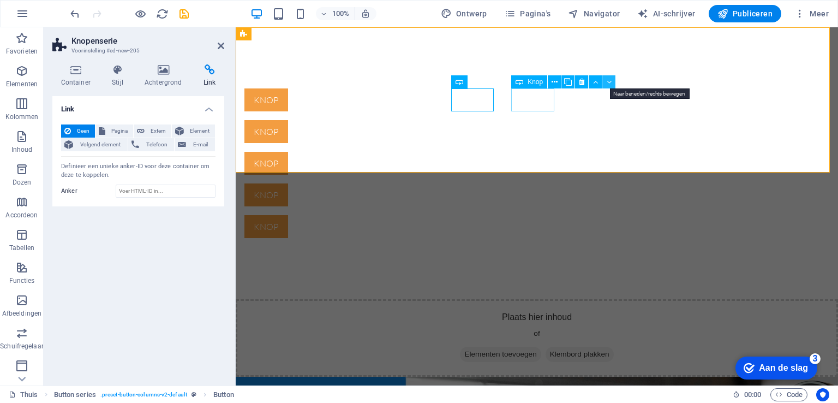
click at [607, 82] on icon at bounding box center [609, 81] width 5 height 11
click at [592, 183] on div "Knop" at bounding box center [537, 194] width 585 height 23
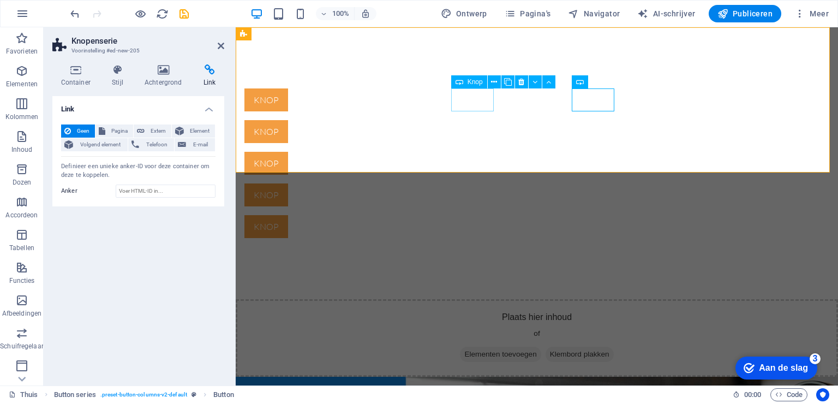
click at [458, 84] on icon at bounding box center [460, 81] width 8 height 13
click at [469, 120] on div "Knop" at bounding box center [537, 131] width 585 height 23
click at [212, 74] on icon at bounding box center [209, 69] width 29 height 11
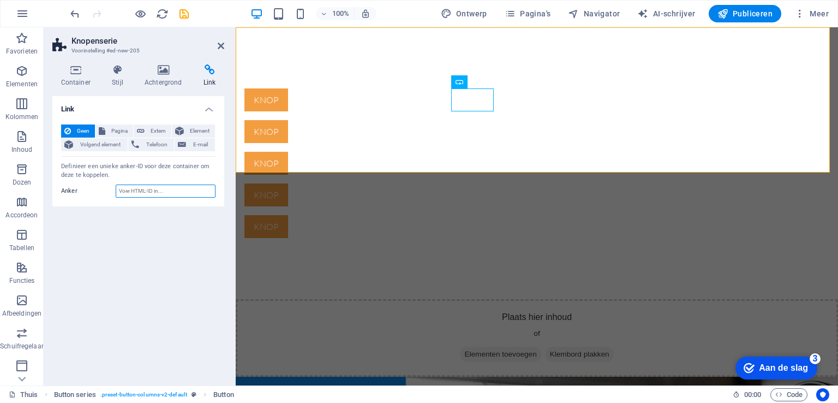
click at [163, 191] on input "Anker" at bounding box center [166, 190] width 100 height 13
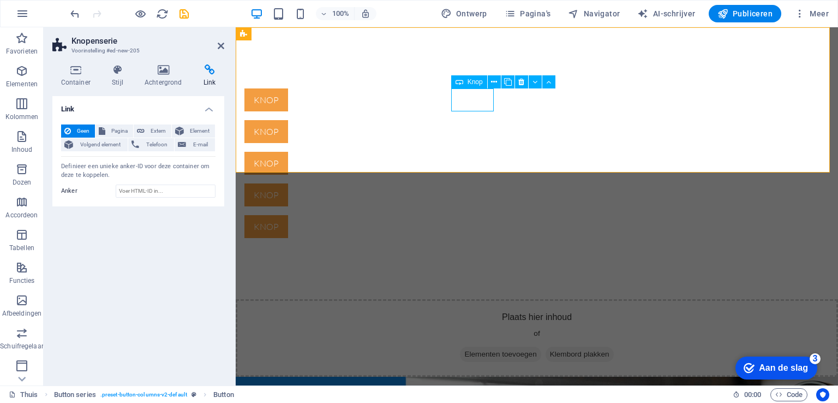
click at [472, 120] on div "Knop" at bounding box center [537, 131] width 585 height 23
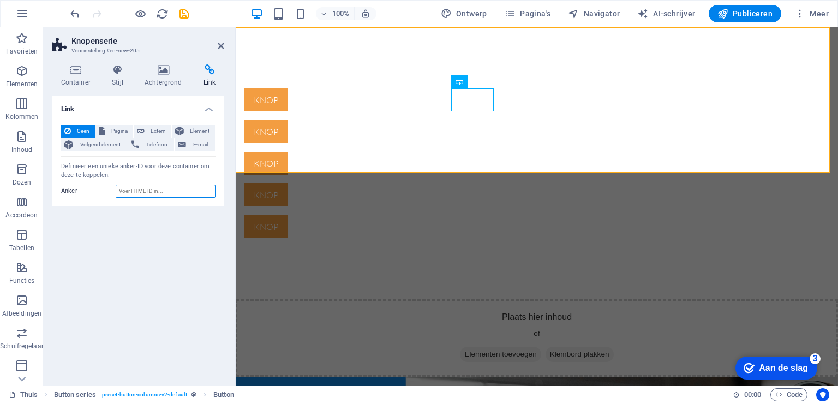
click at [164, 191] on input "Anker" at bounding box center [166, 190] width 100 height 13
paste input "https://calipso.djpaneel.nl/login.php"
type input "https://calipso.djpaneel.nl/login.php"
click at [466, 120] on div "Knop" at bounding box center [537, 131] width 585 height 23
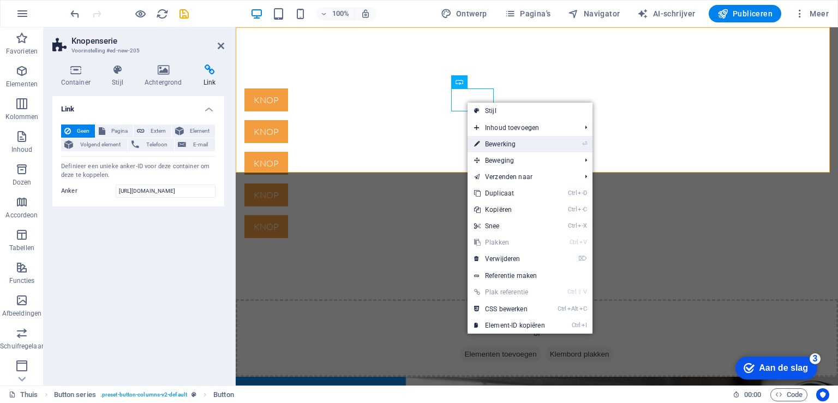
click at [492, 140] on font "Bewerking" at bounding box center [500, 144] width 31 height 8
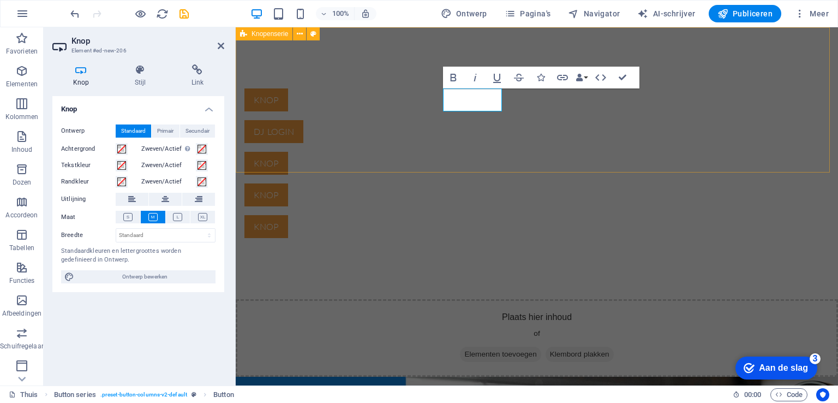
click at [500, 136] on div "Knop dj login Knop Knop Knop" at bounding box center [773, 234] width 603 height 358
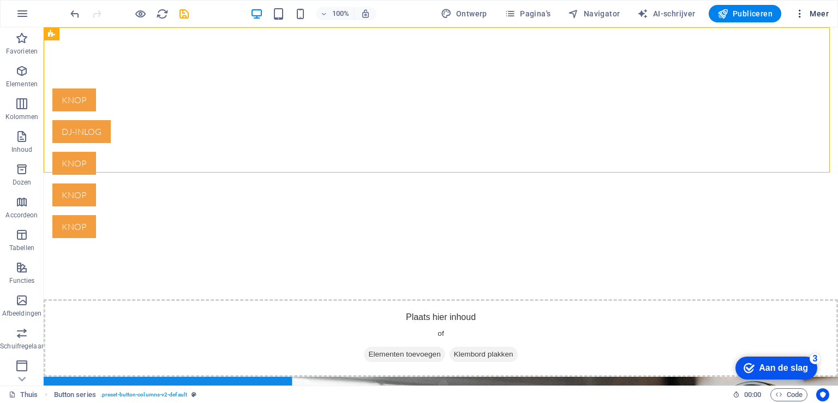
click at [800, 18] on icon "button" at bounding box center [800, 13] width 11 height 11
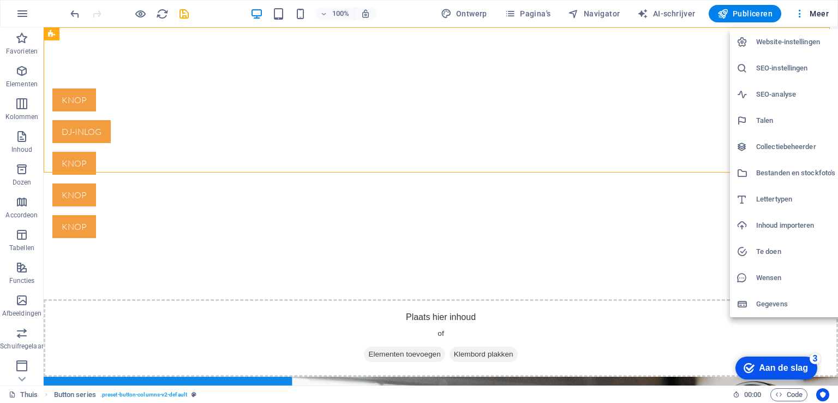
click at [400, 134] on div at bounding box center [419, 201] width 838 height 403
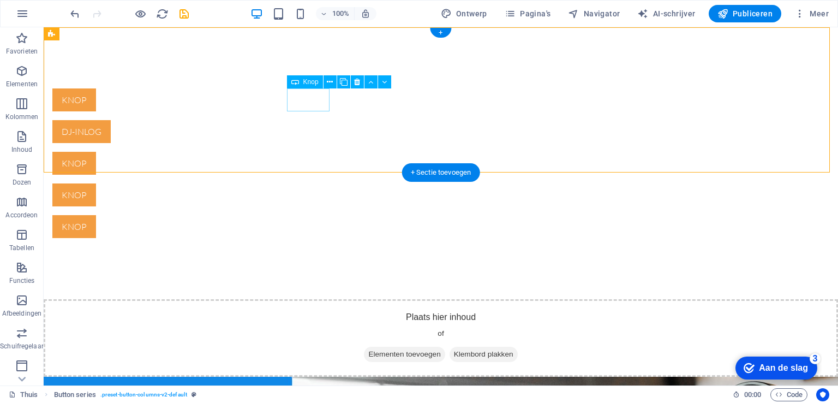
click at [314, 108] on div "Knop" at bounding box center [371, 99] width 638 height 23
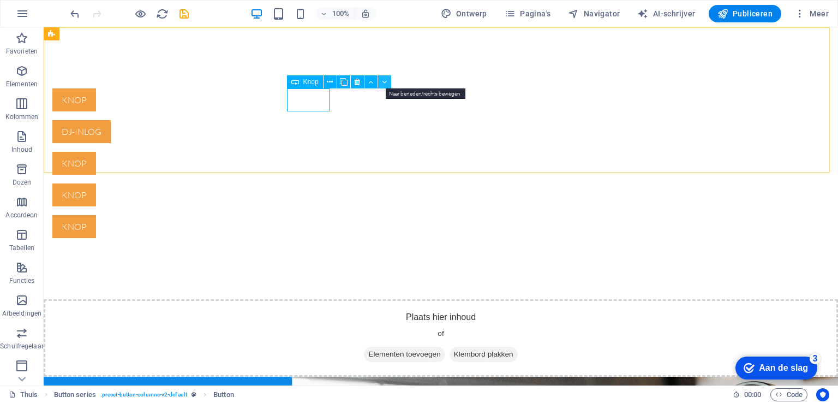
click at [383, 81] on icon at bounding box center [384, 81] width 5 height 11
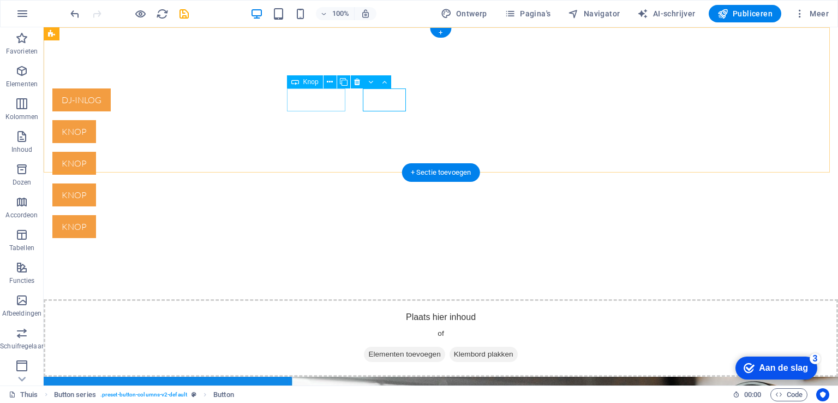
click at [319, 98] on div "dj-inlog" at bounding box center [371, 99] width 638 height 23
click at [310, 84] on font "Knop" at bounding box center [310, 82] width 15 height 8
click at [312, 87] on div "Knop" at bounding box center [305, 81] width 36 height 13
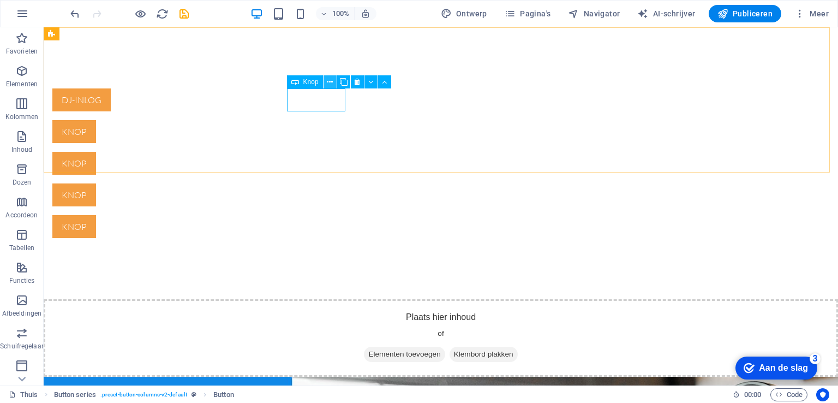
click at [329, 84] on icon at bounding box center [330, 81] width 6 height 11
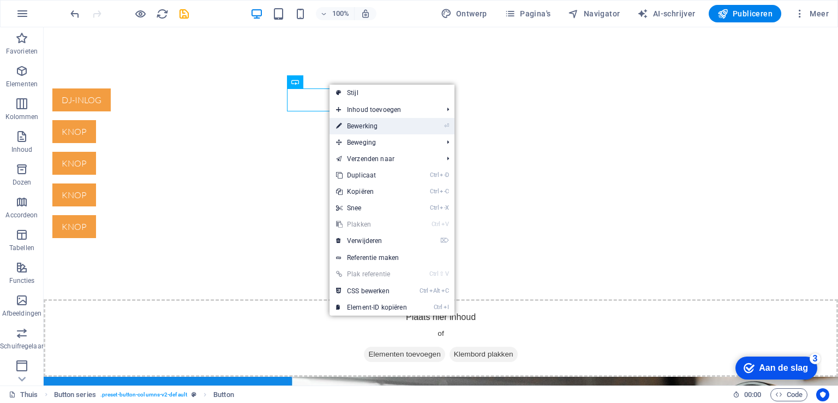
click at [359, 123] on font "Bewerking" at bounding box center [362, 126] width 31 height 8
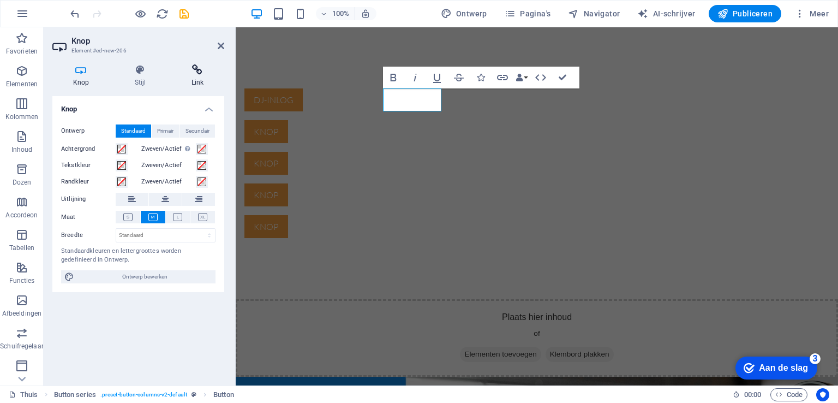
click at [194, 74] on icon at bounding box center [197, 69] width 53 height 11
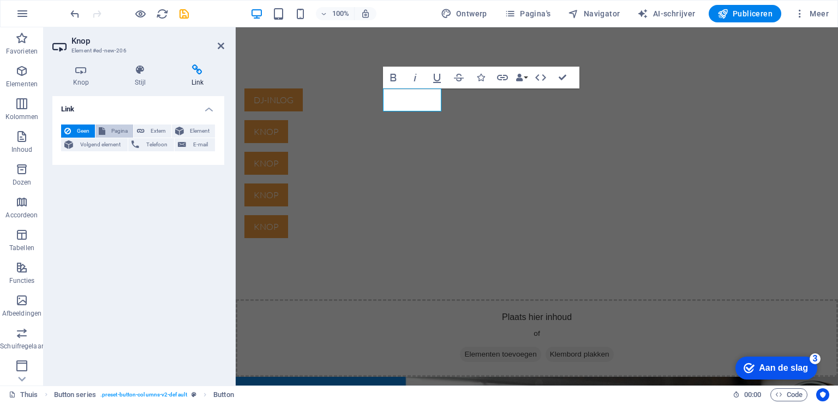
click at [124, 133] on font "Pagina" at bounding box center [119, 131] width 16 height 6
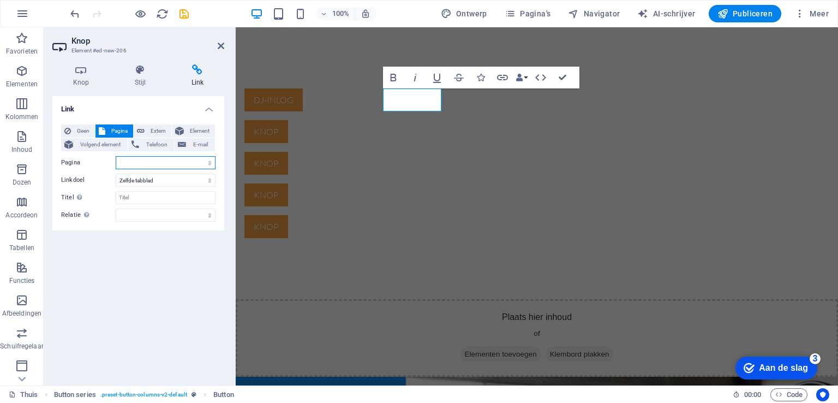
click at [151, 162] on select "Thuis Juridische kennisgeving Privacy" at bounding box center [166, 162] width 100 height 13
select select "0"
click at [116, 156] on select "Thuis Juridische kennisgeving Privacy" at bounding box center [166, 162] width 100 height 13
click at [472, 135] on div "dj-inlog Knop Knop Knop Knop" at bounding box center [773, 234] width 603 height 358
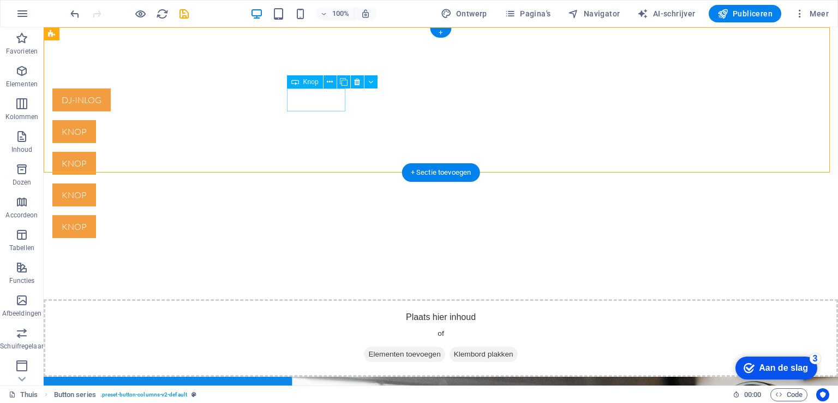
click at [335, 100] on div "dj-inlog" at bounding box center [371, 99] width 638 height 23
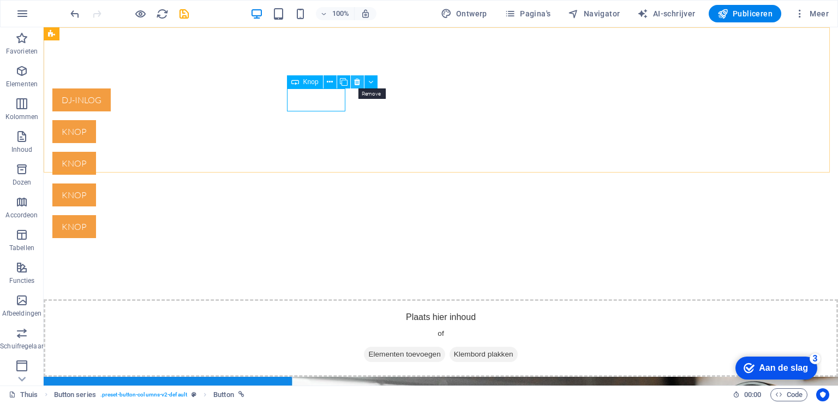
click at [356, 82] on icon at bounding box center [357, 81] width 6 height 11
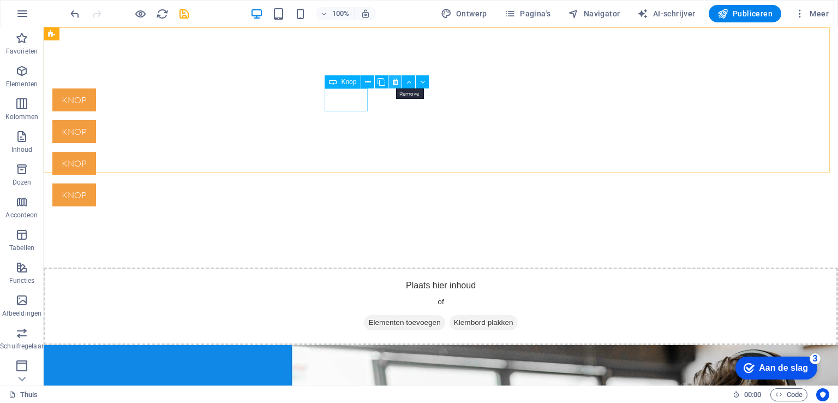
click at [393, 83] on icon at bounding box center [395, 81] width 6 height 11
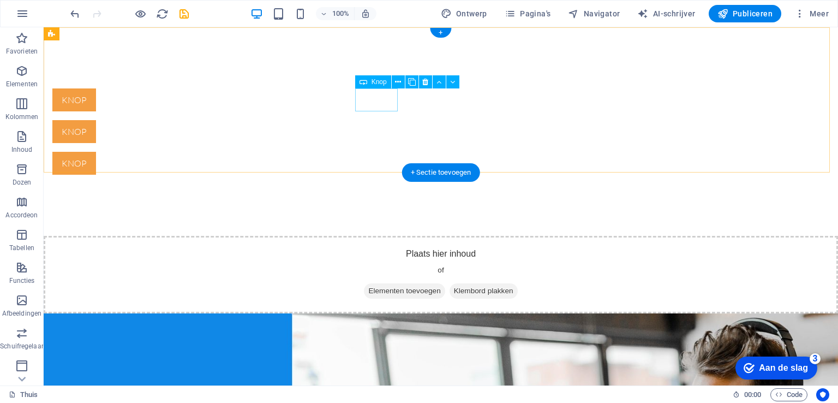
click at [385, 99] on div "Knop" at bounding box center [371, 99] width 638 height 23
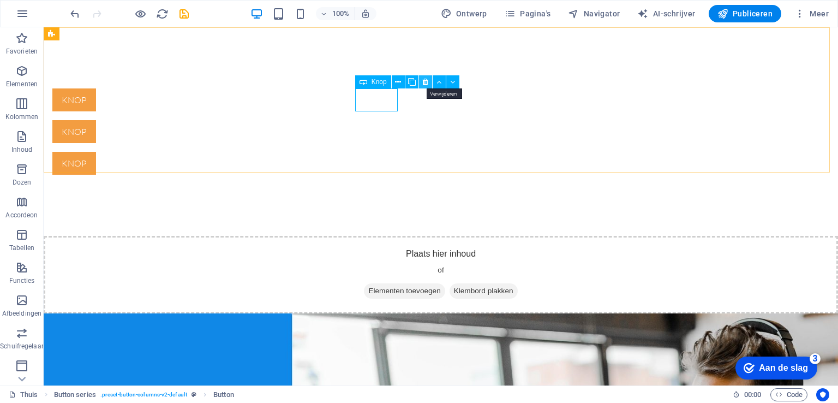
click at [424, 80] on icon at bounding box center [425, 81] width 6 height 11
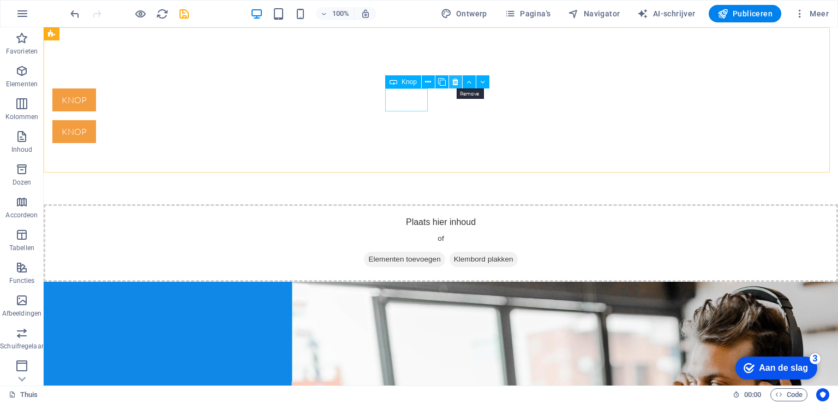
click at [452, 79] on icon at bounding box center [455, 81] width 6 height 11
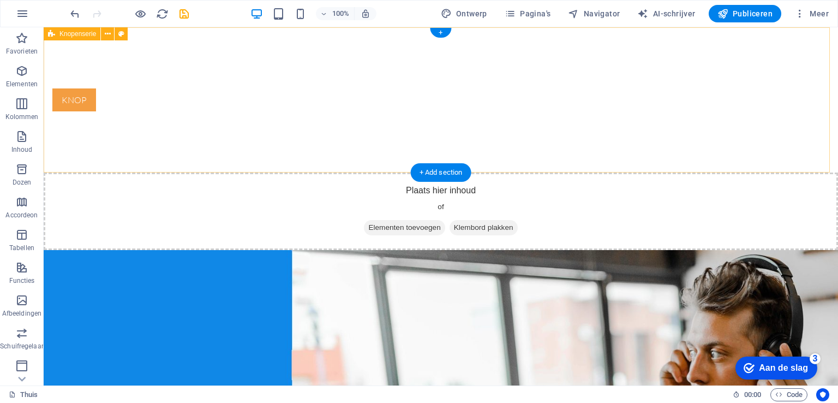
click at [362, 120] on div "Knop" at bounding box center [484, 234] width 795 height 358
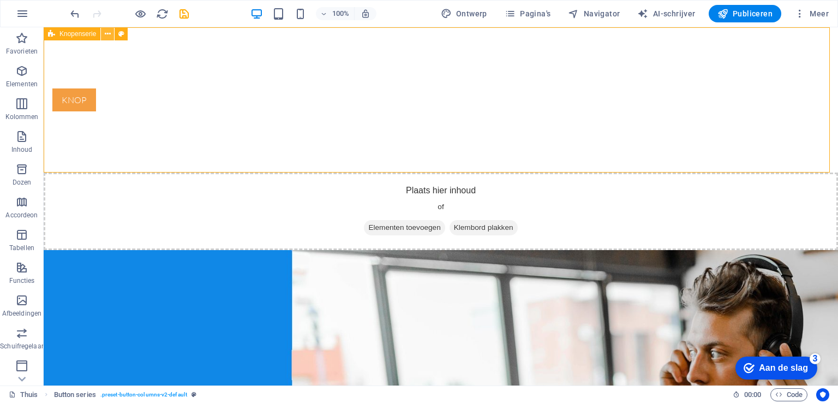
click at [109, 35] on icon at bounding box center [108, 33] width 6 height 11
